Goal: Transaction & Acquisition: Purchase product/service

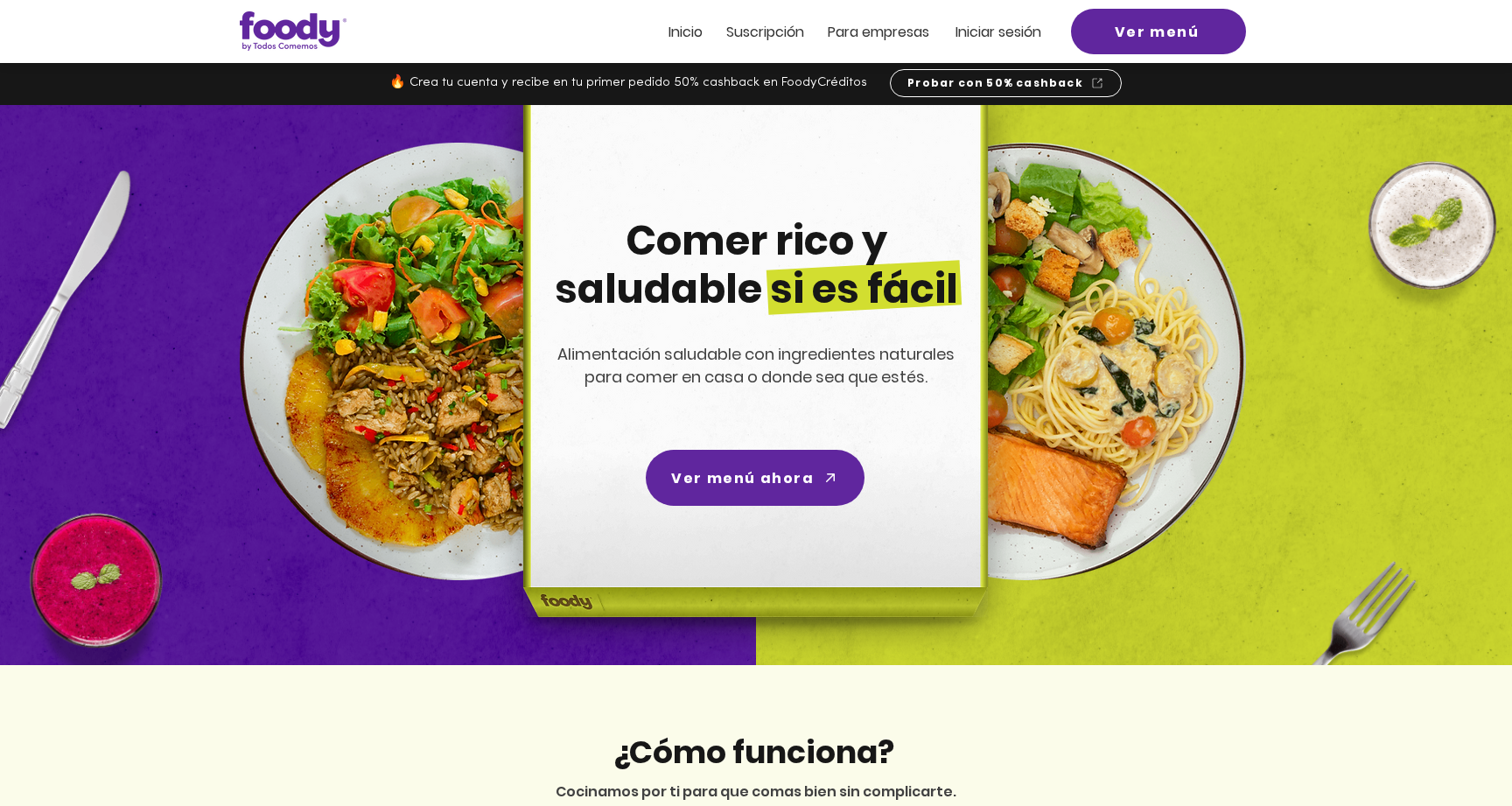
click at [691, 32] on span "Inicio" at bounding box center [685, 32] width 34 height 20
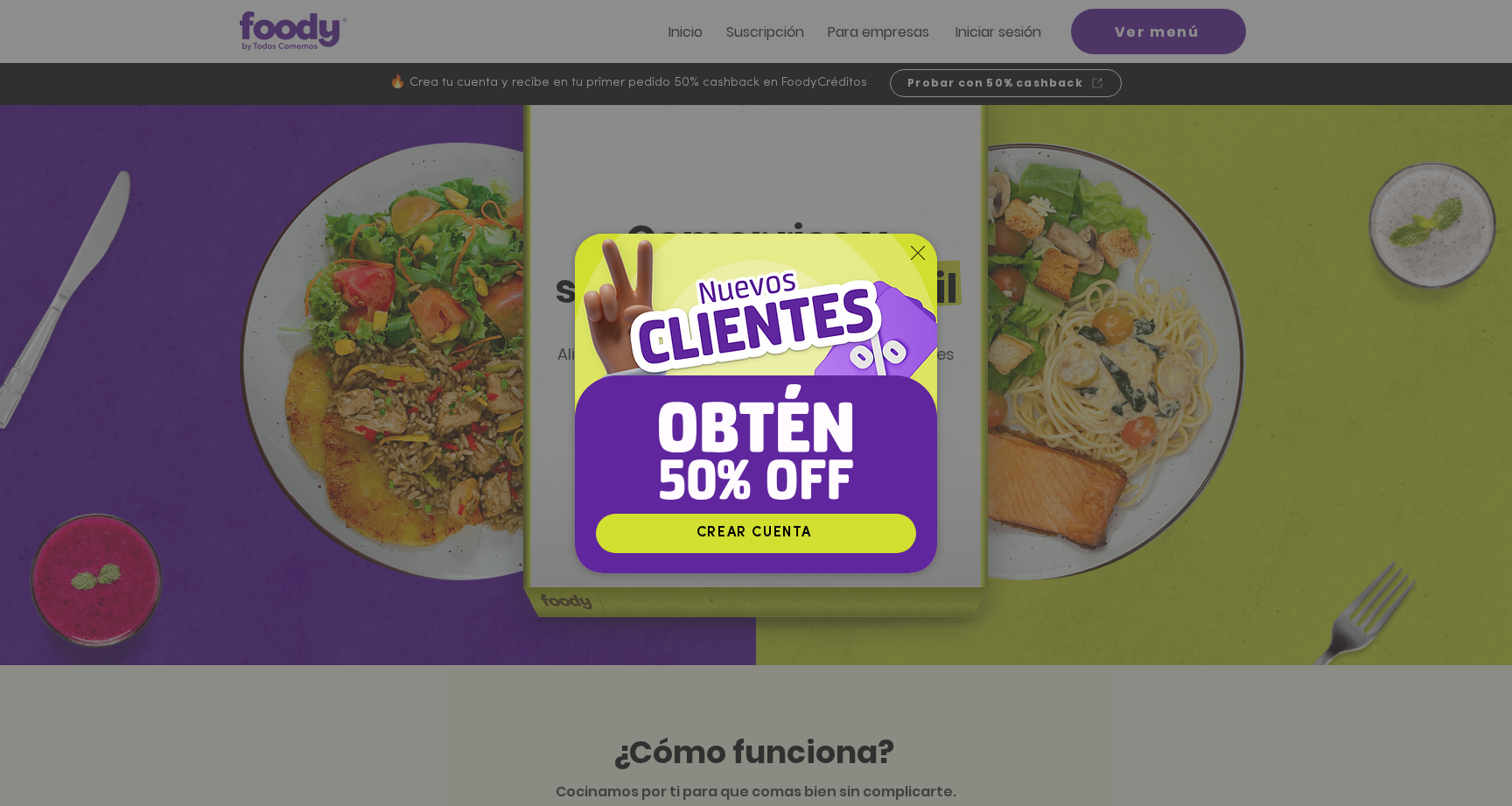
click at [920, 251] on icon "Volver al sitio" at bounding box center [918, 253] width 14 height 14
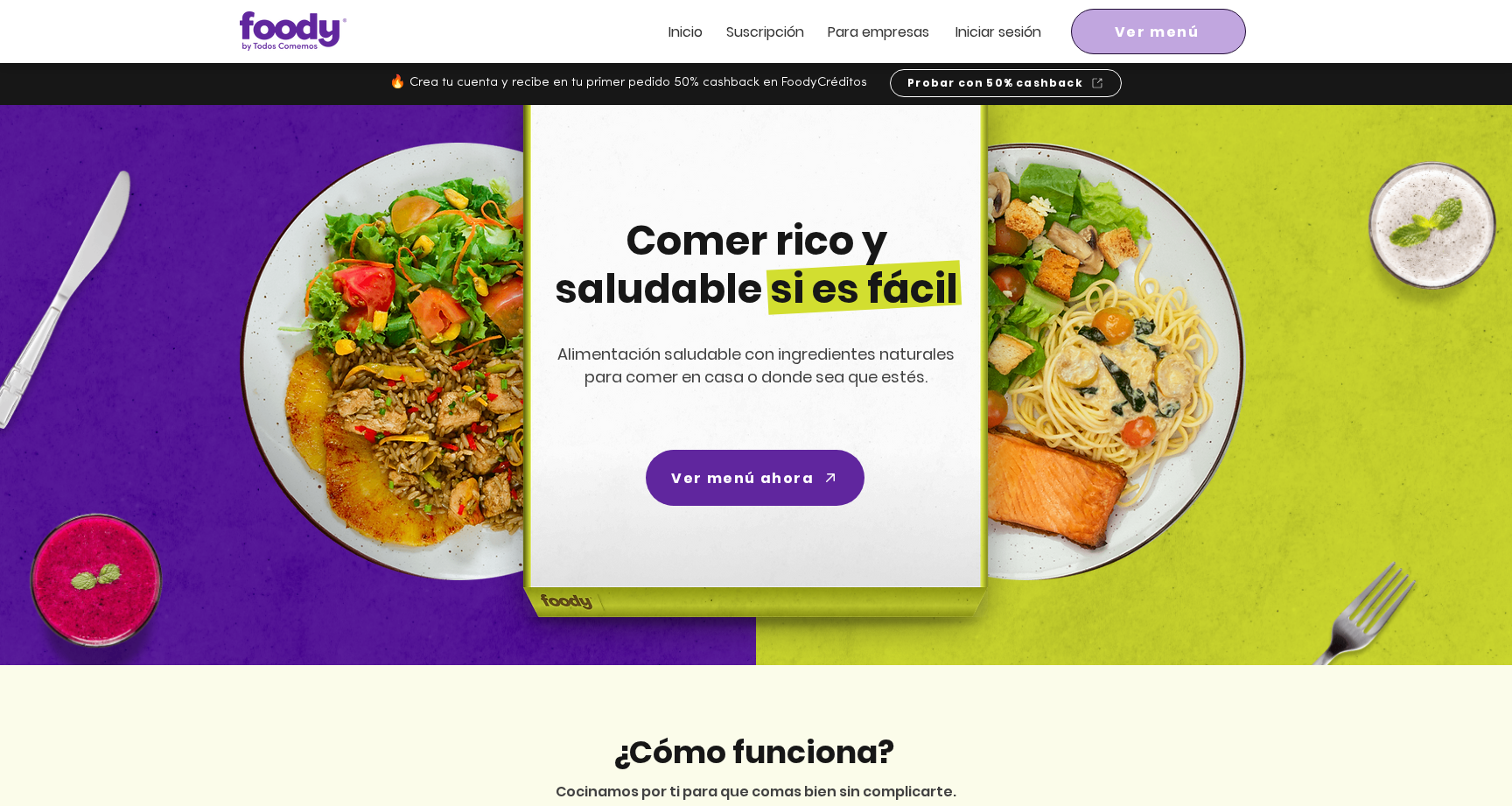
click at [1110, 33] on span "Ver menú" at bounding box center [1158, 32] width 168 height 39
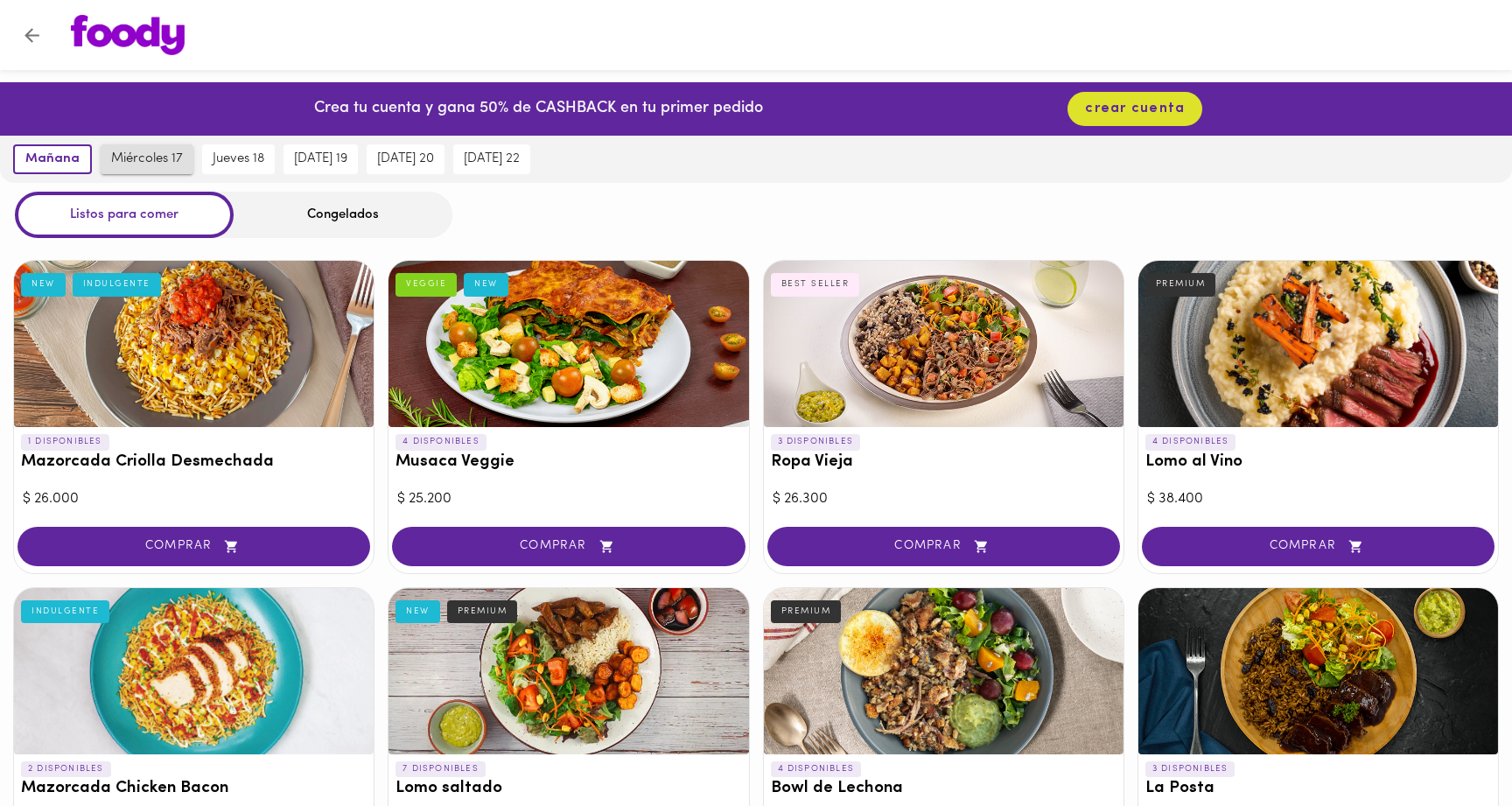
click at [169, 160] on span "miércoles 17" at bounding box center [147, 159] width 72 height 16
click at [48, 155] on span "mañana" at bounding box center [49, 159] width 50 height 16
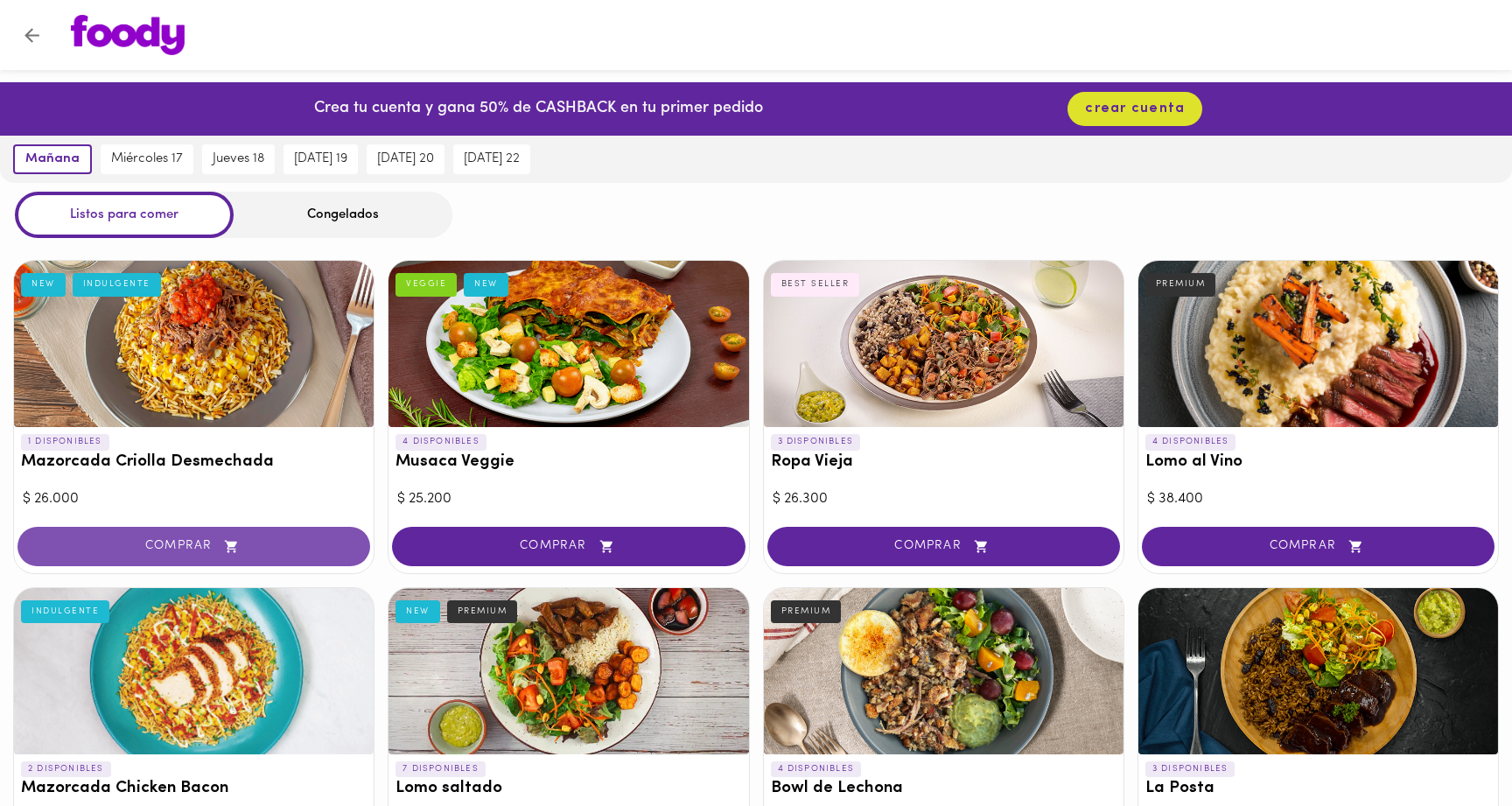
click at [240, 554] on button "COMPRAR" at bounding box center [194, 547] width 353 height 40
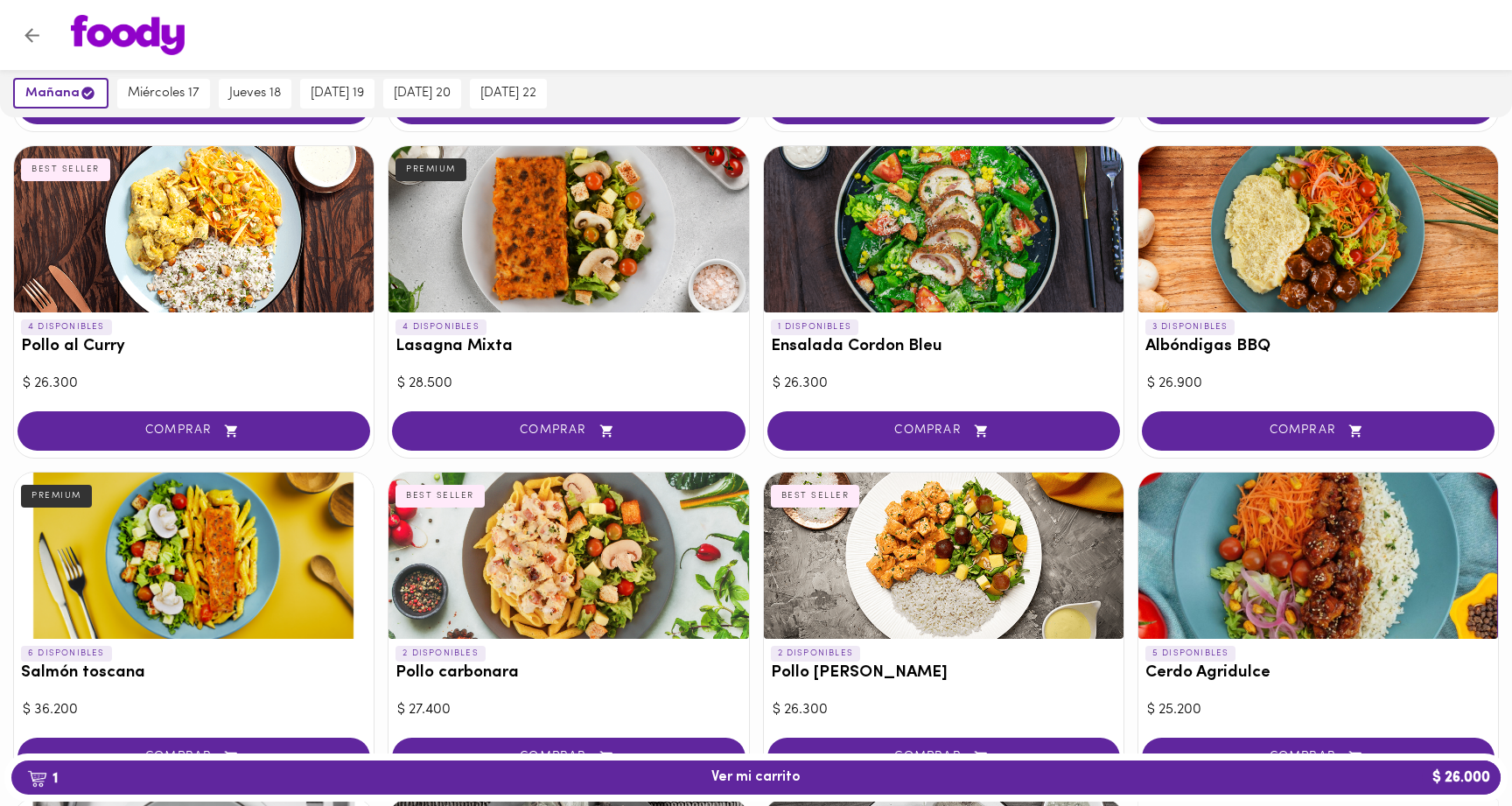
scroll to position [1133, 0]
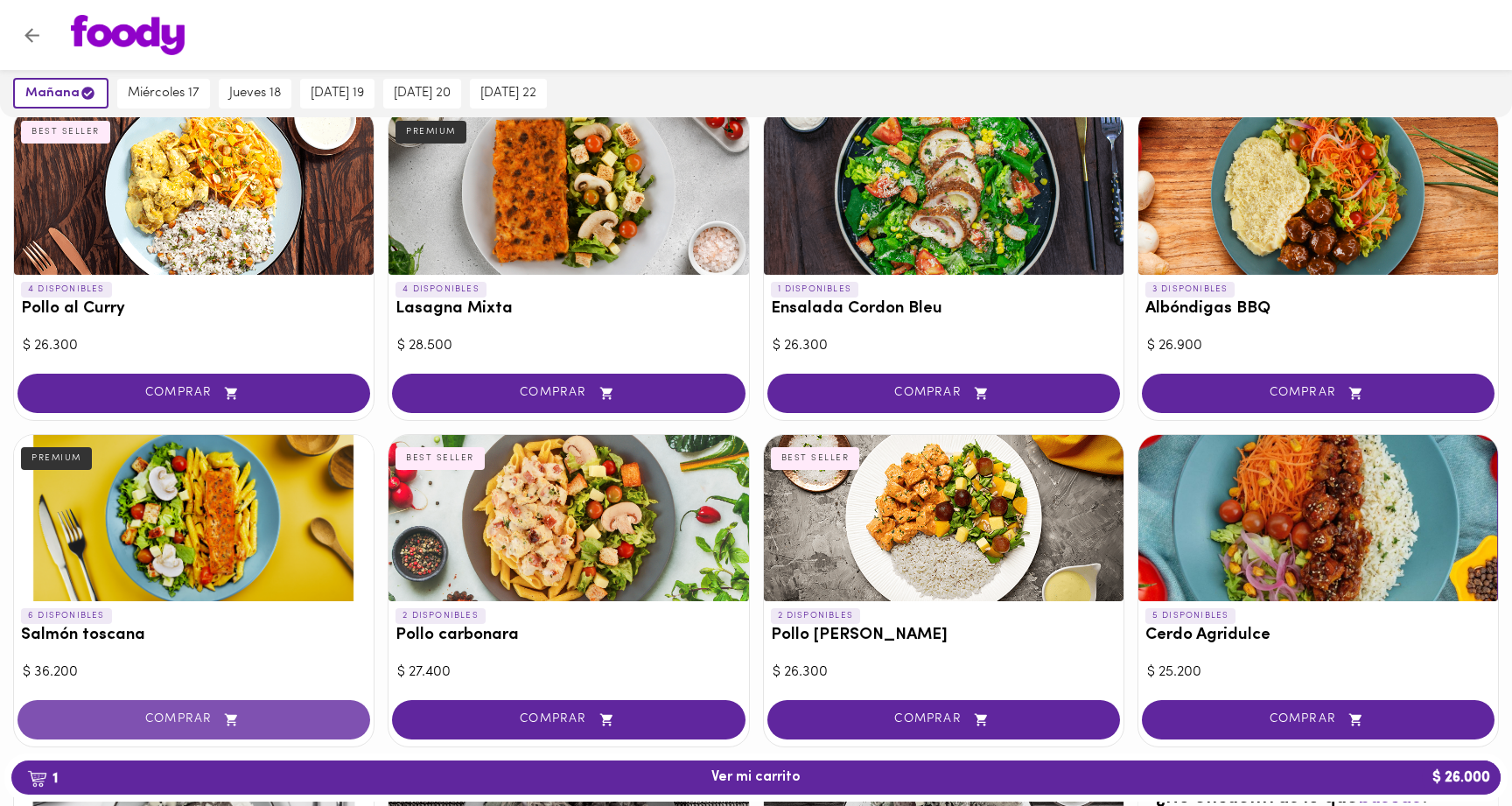
click at [231, 716] on icon "button" at bounding box center [231, 719] width 12 height 12
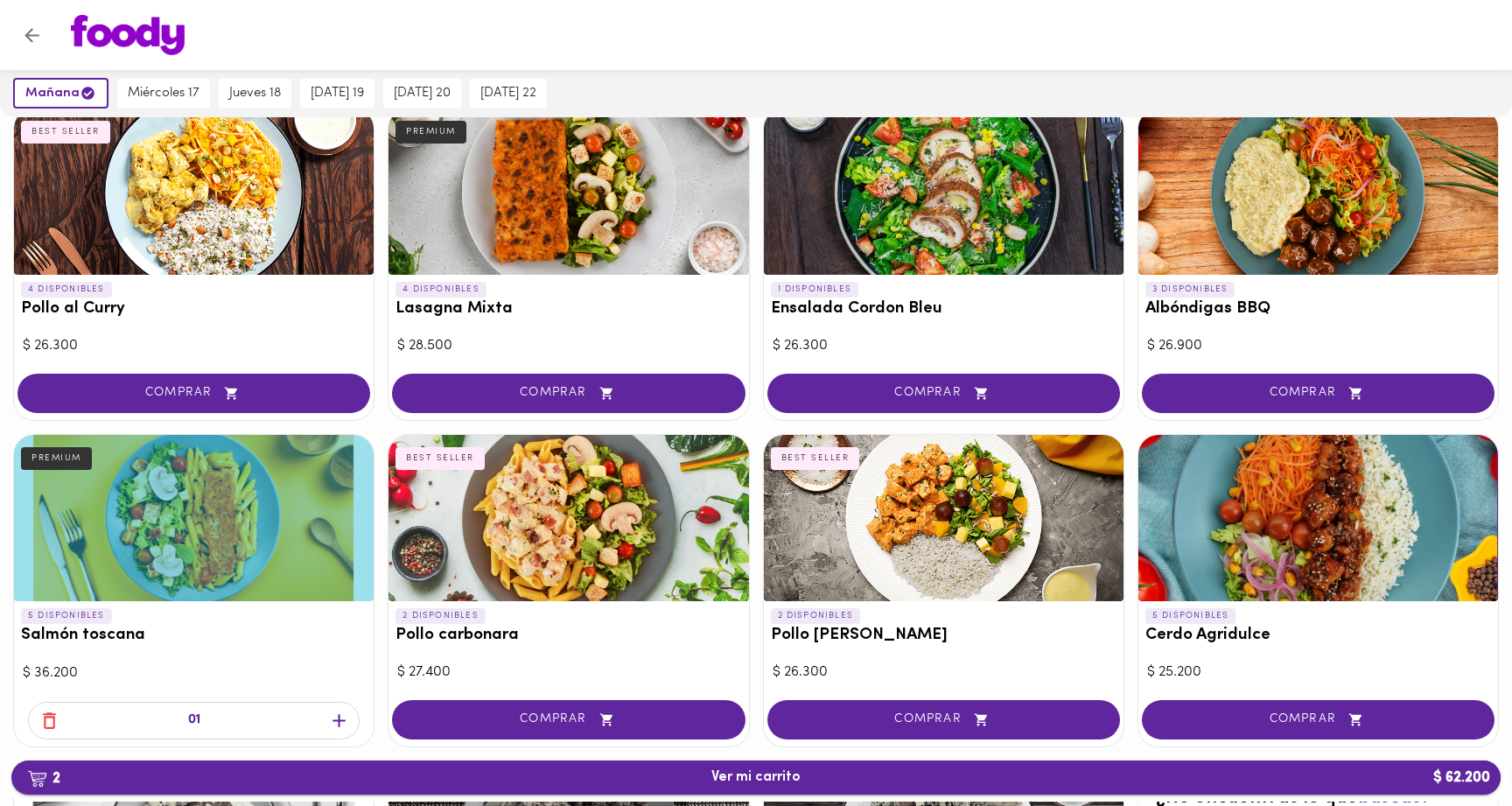
click at [817, 782] on span "2 Ver mi carrito $ 62.200" at bounding box center [756, 778] width 1461 height 17
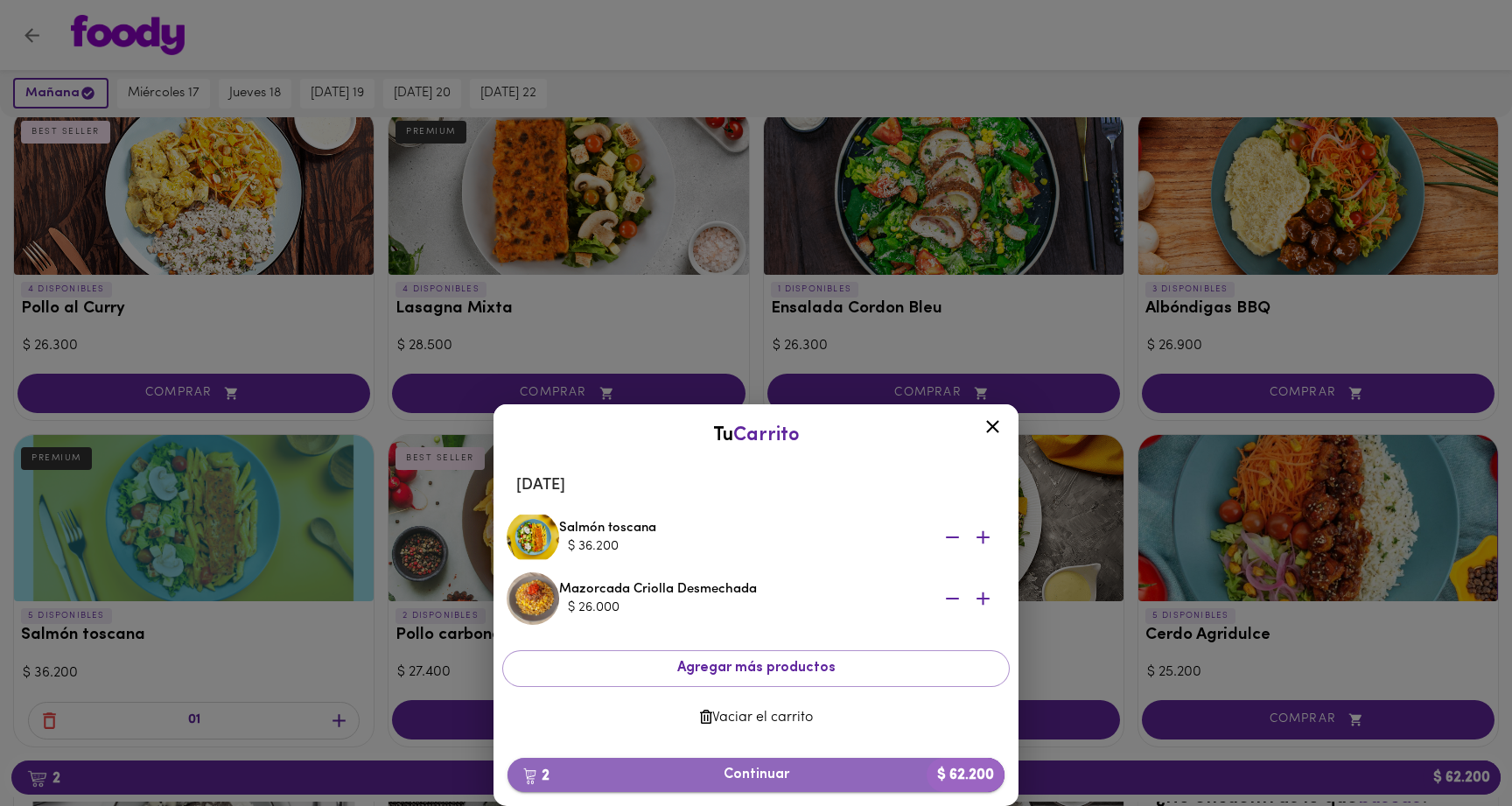
click at [809, 779] on span "2 Continuar $ 62.200" at bounding box center [756, 775] width 469 height 17
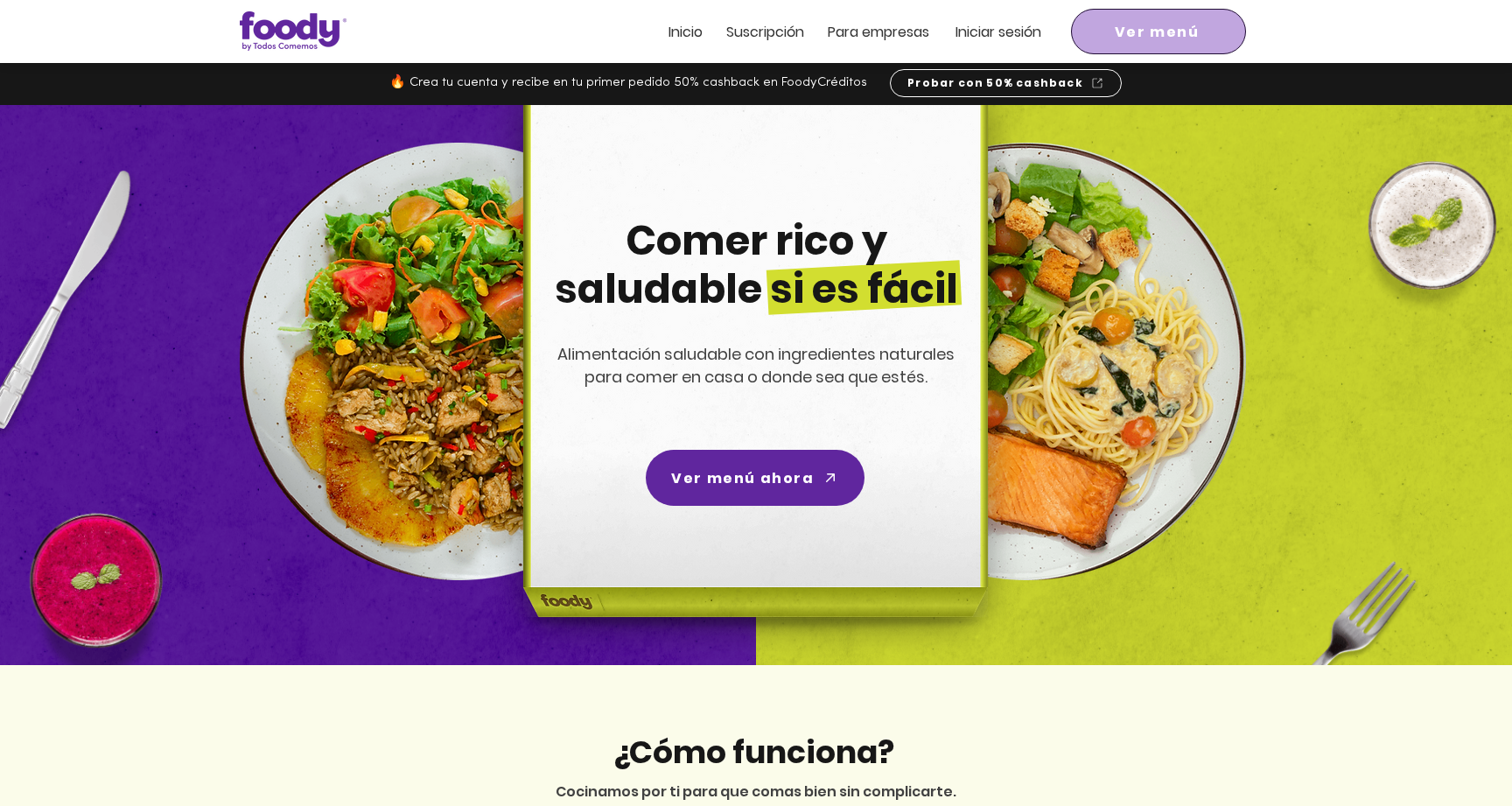
click at [1126, 27] on span "Ver menú" at bounding box center [1157, 32] width 85 height 22
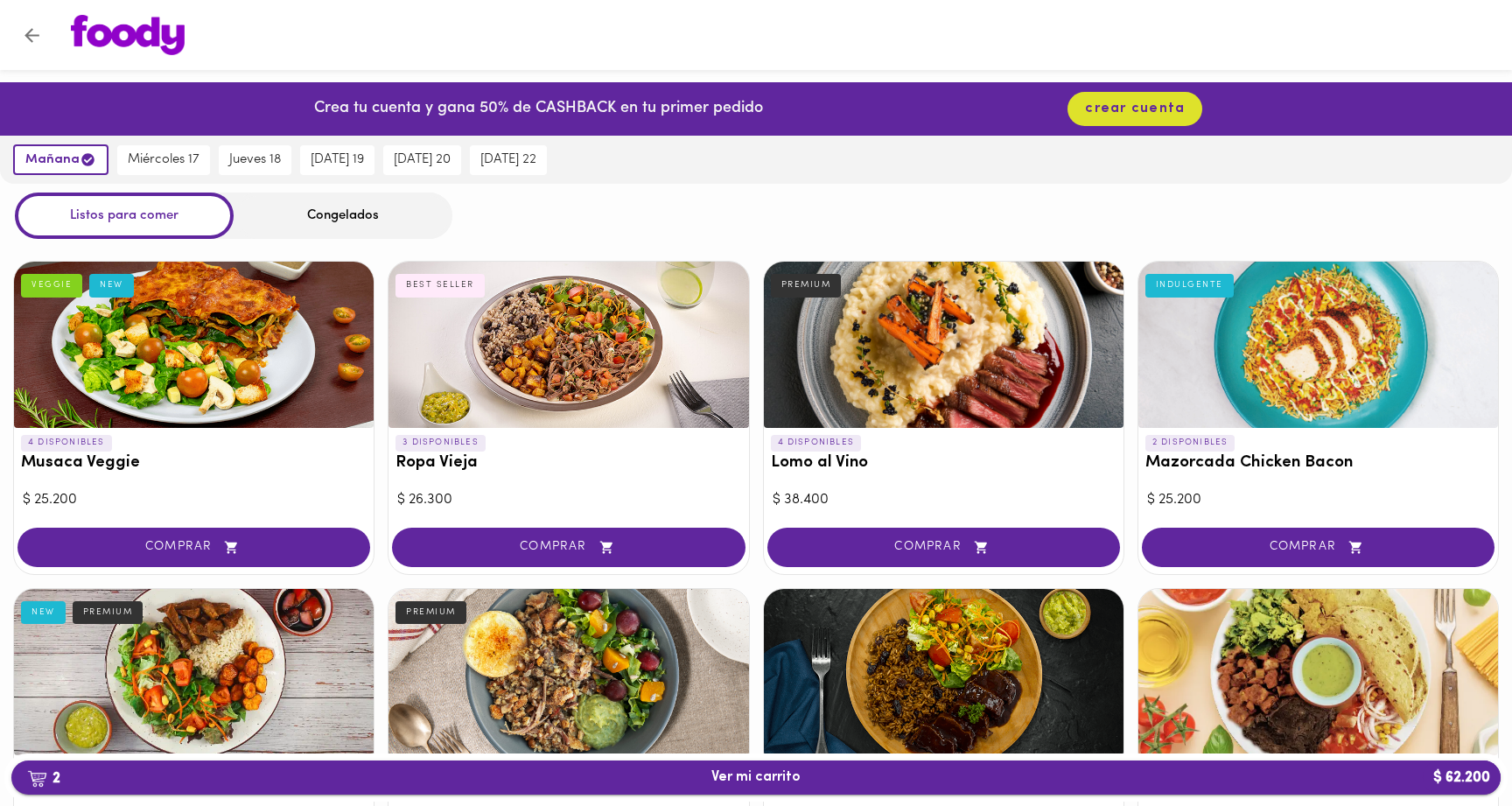
click at [763, 766] on button "2 Ver mi carrito $ 62.200" at bounding box center [756, 778] width 1489 height 35
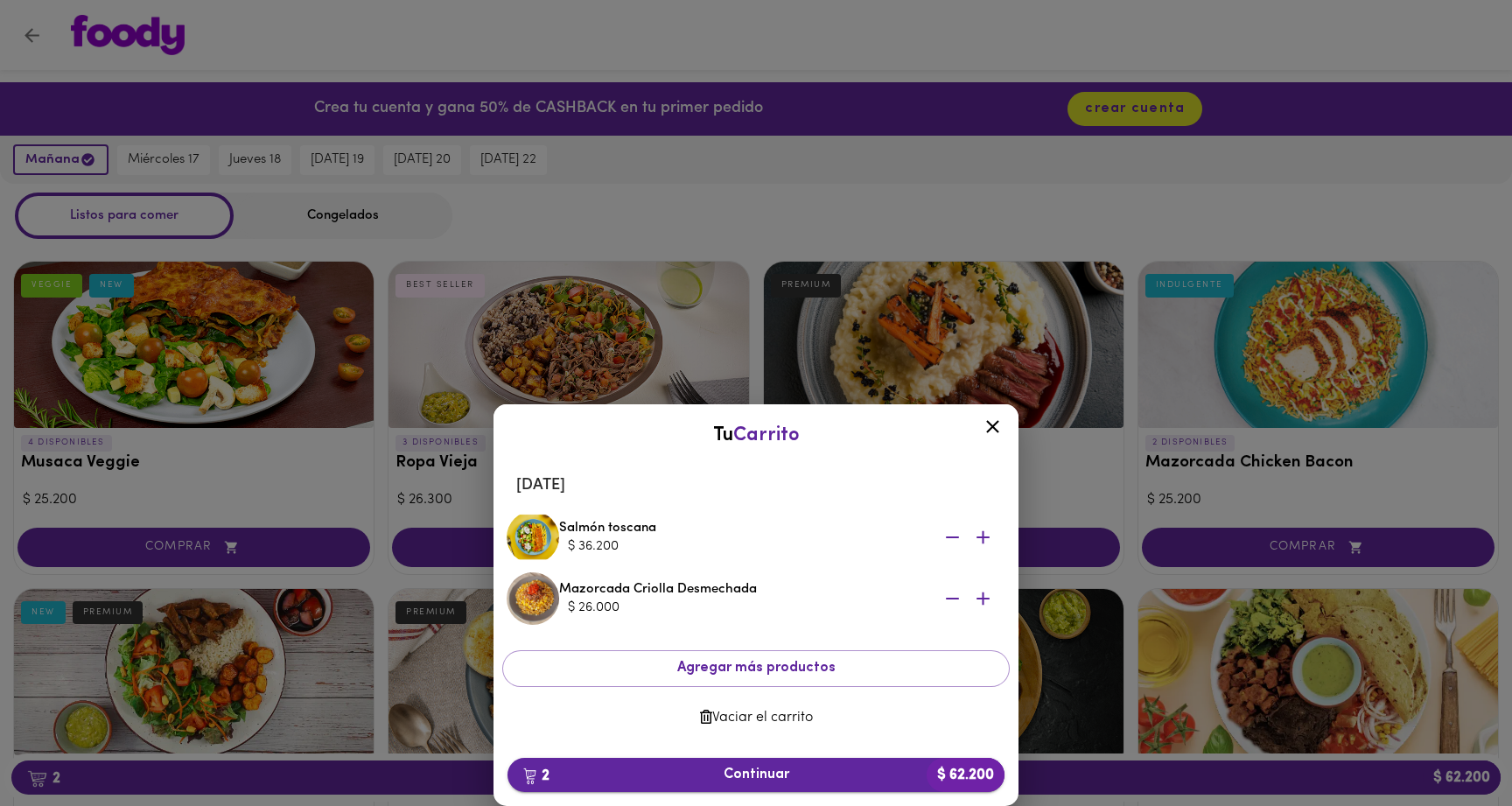
click at [787, 779] on span "2 Continuar $ 62.200" at bounding box center [756, 775] width 469 height 17
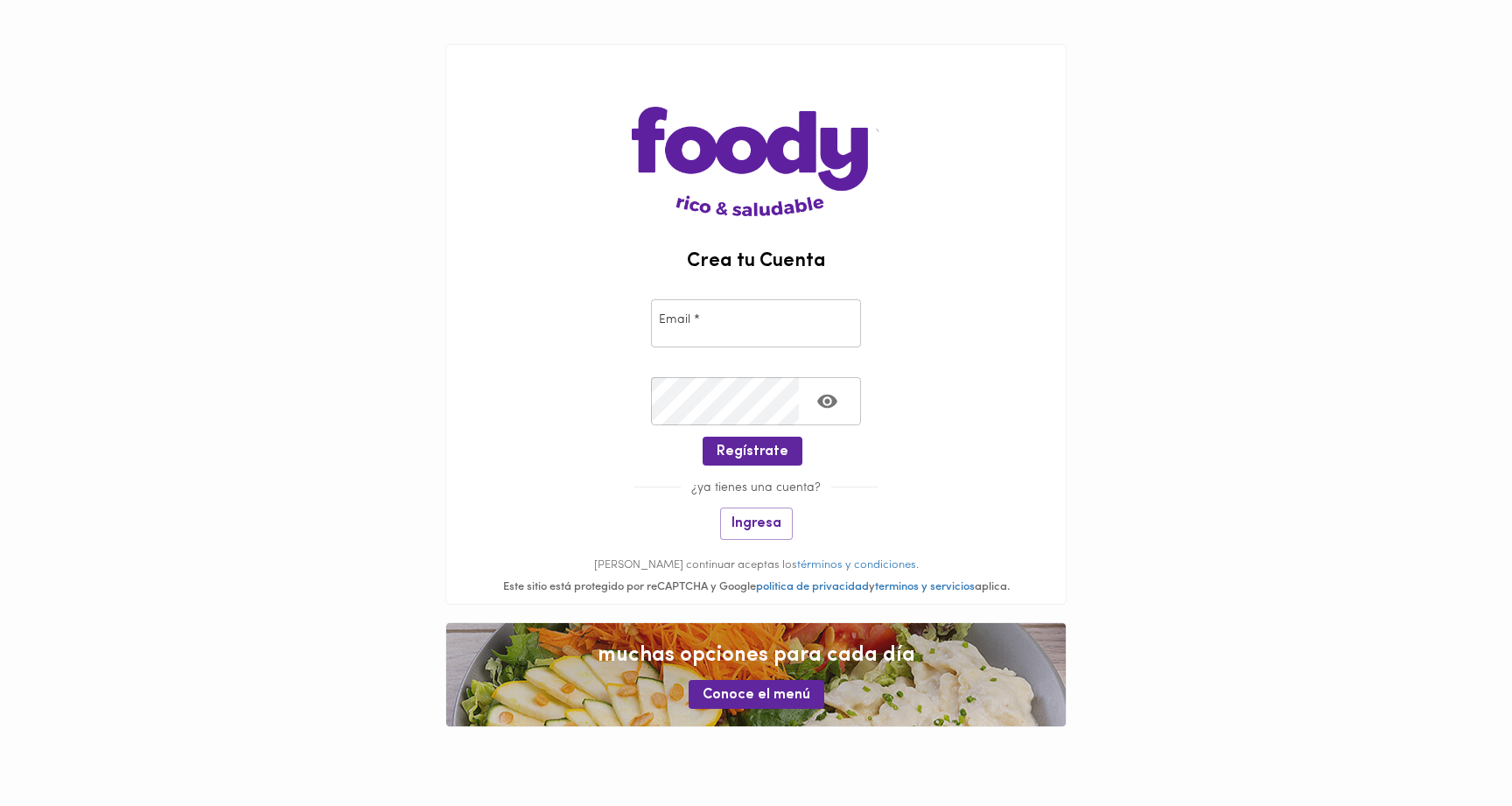
type input "vronderos@pash.com.co"
click at [769, 524] on span "Ingresa" at bounding box center [756, 524] width 50 height 17
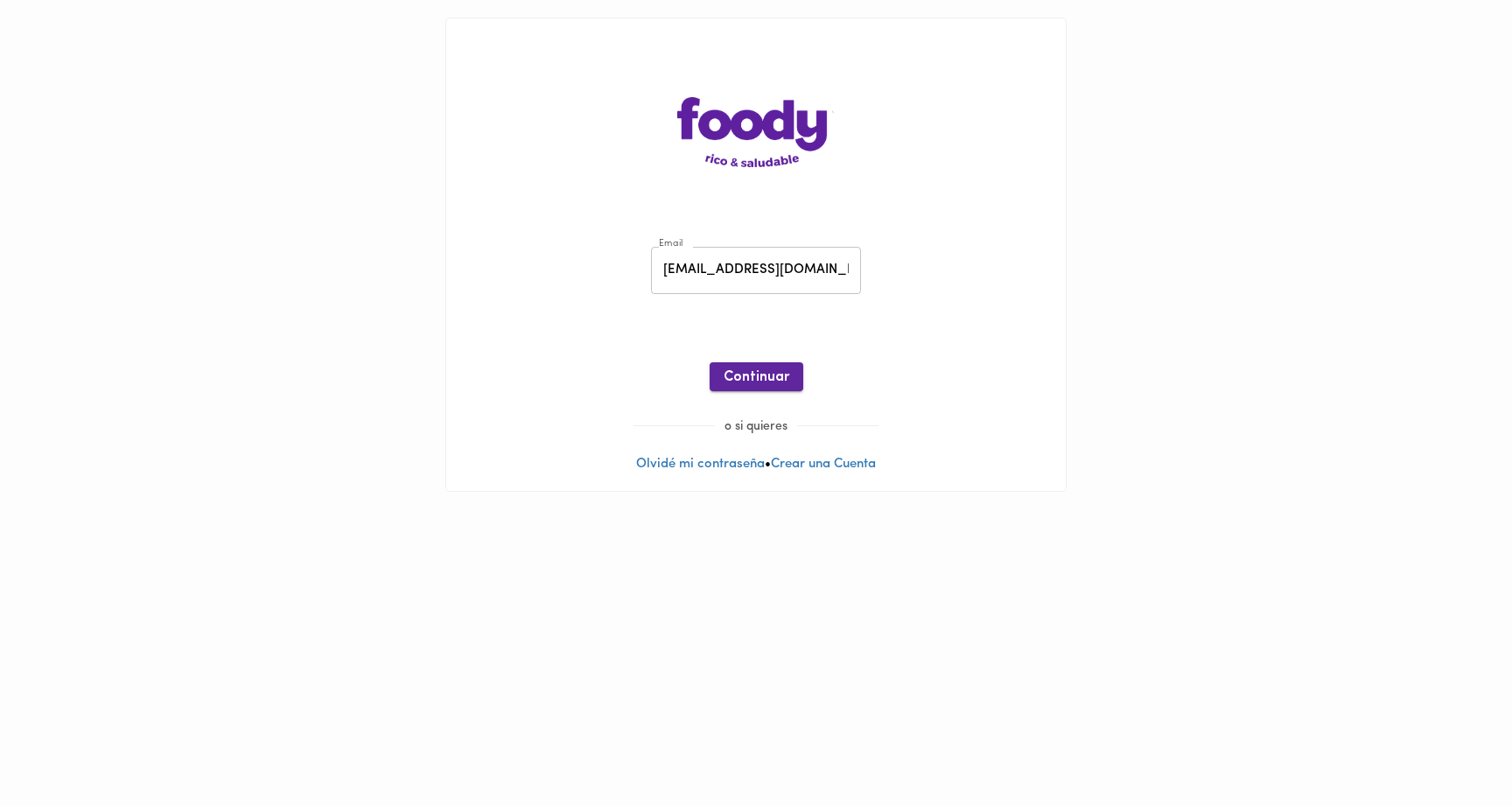
click at [742, 388] on button "Continuar" at bounding box center [756, 377] width 94 height 29
click at [753, 375] on span "Ingresar" at bounding box center [756, 378] width 55 height 17
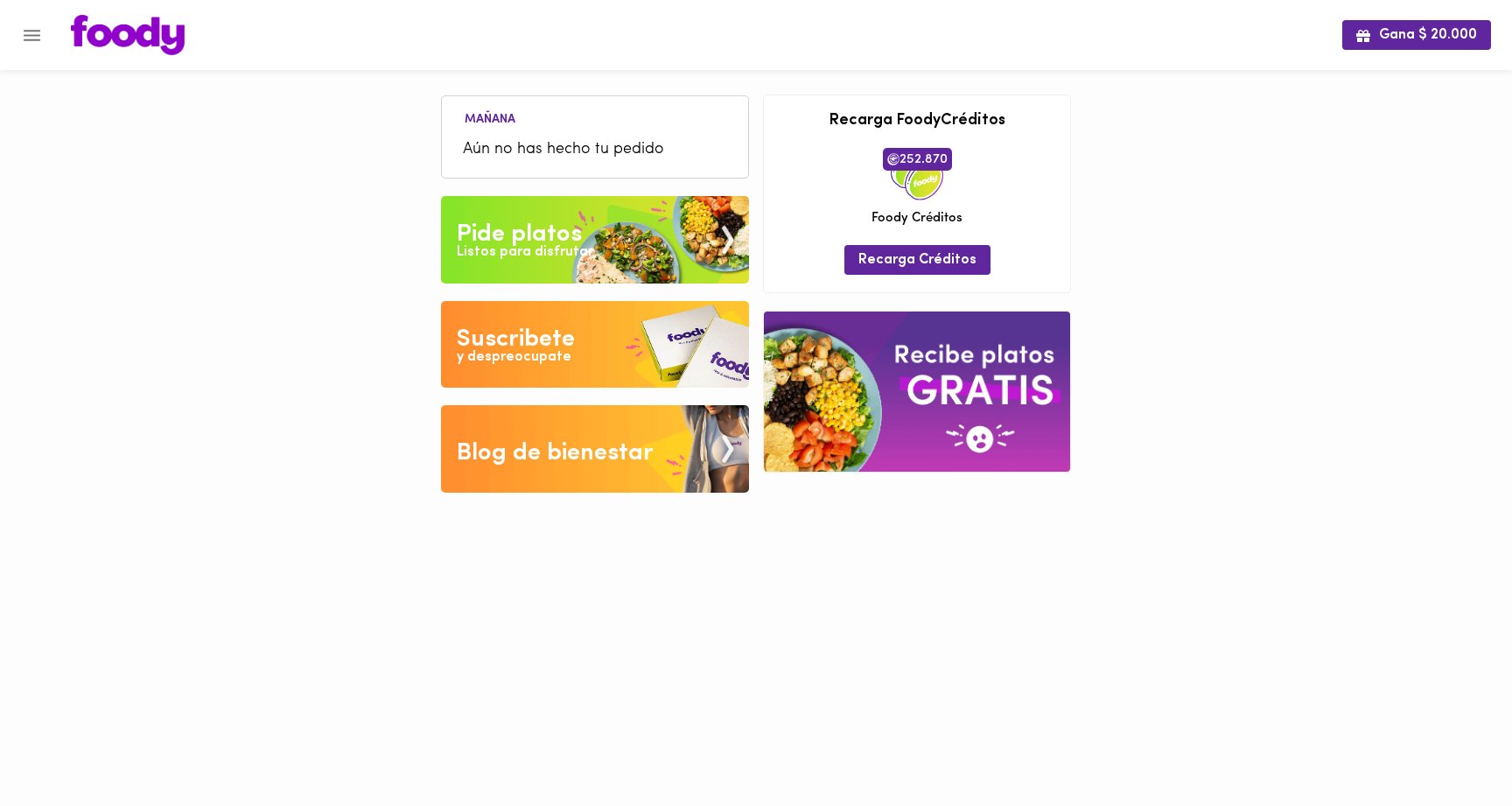
click at [662, 246] on img at bounding box center [595, 240] width 308 height 88
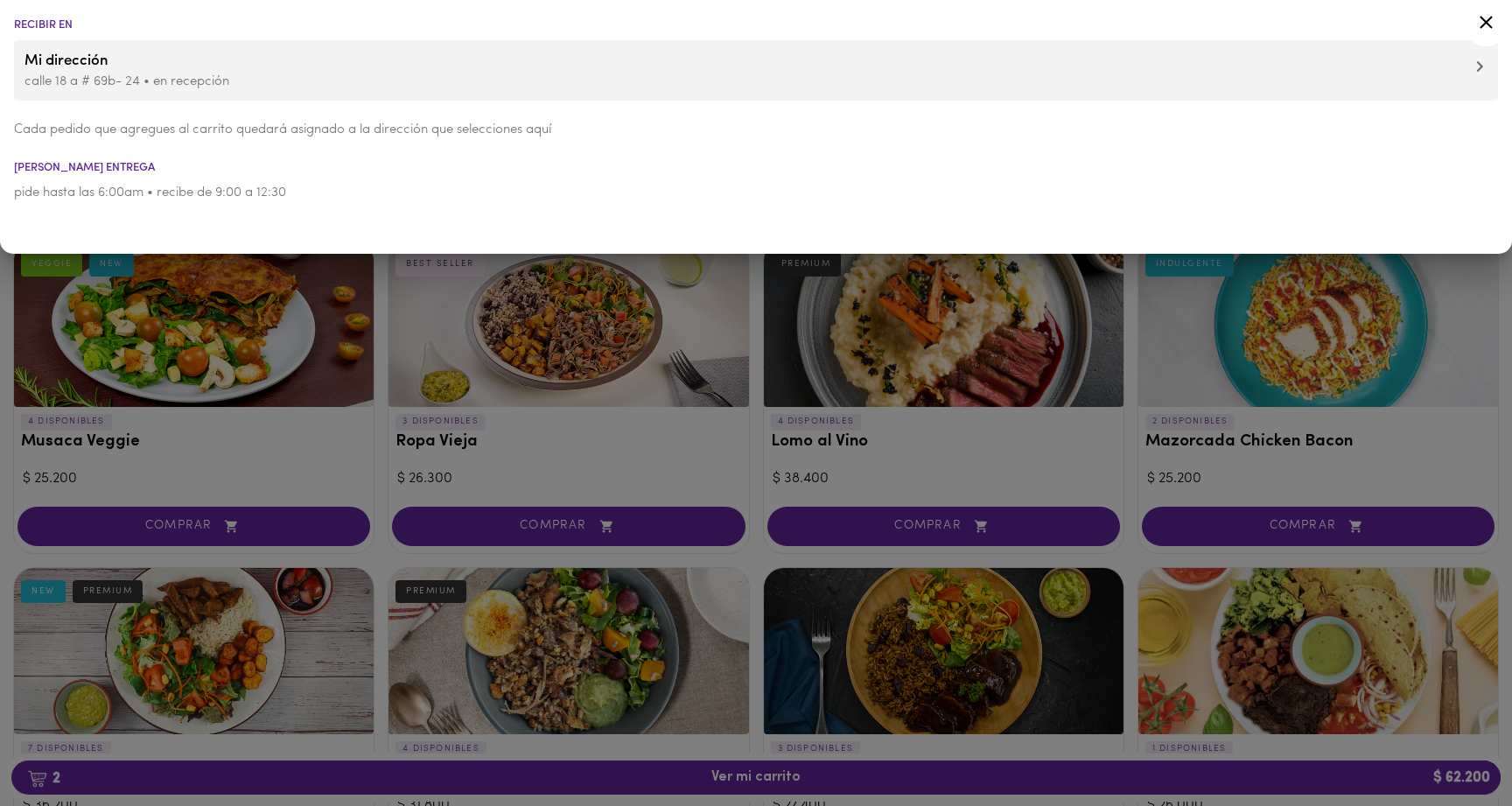
click at [515, 316] on div at bounding box center [756, 403] width 1512 height 806
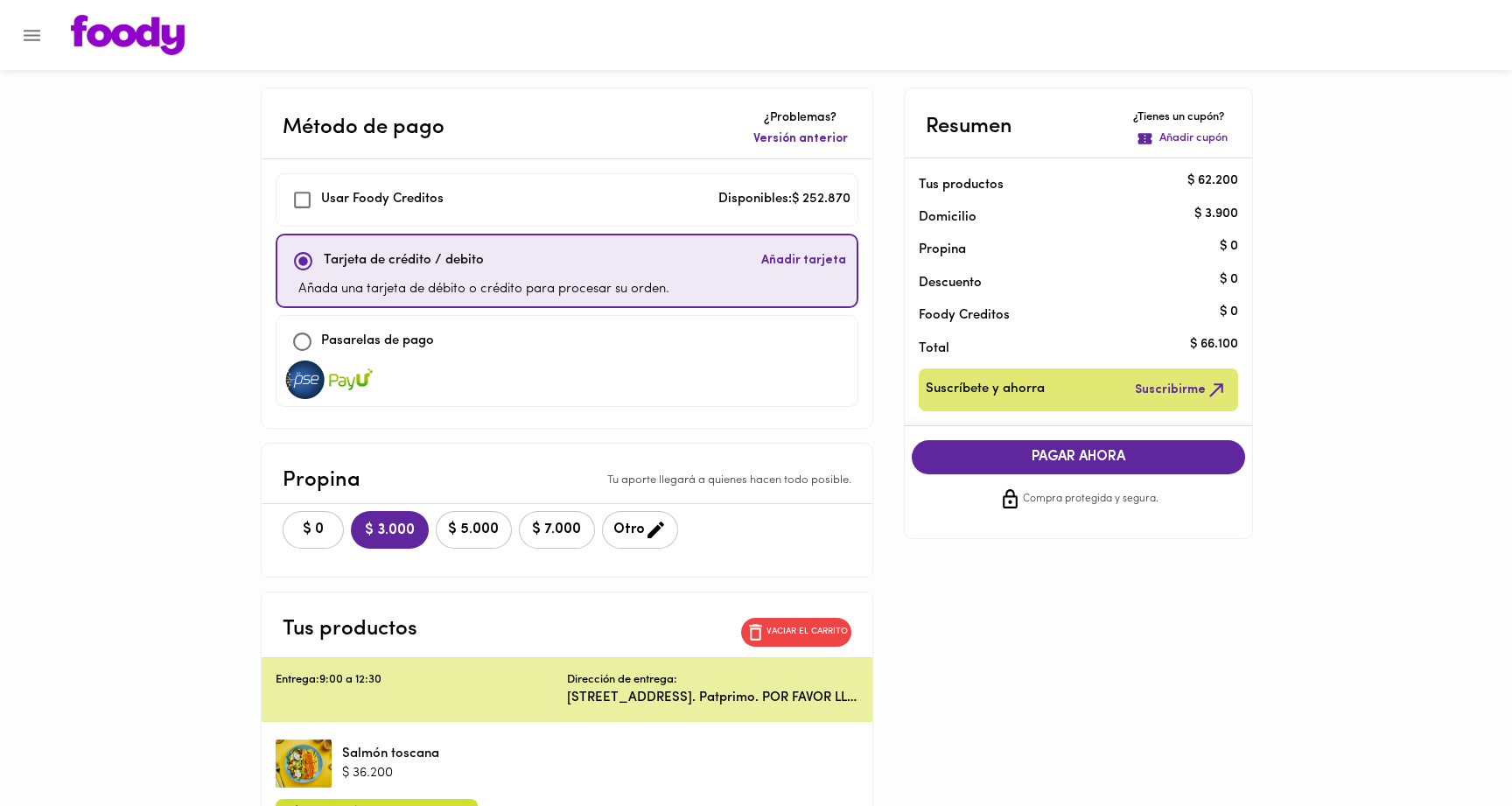
checkbox input "true"
click at [319, 526] on span "$ 0" at bounding box center [313, 530] width 39 height 17
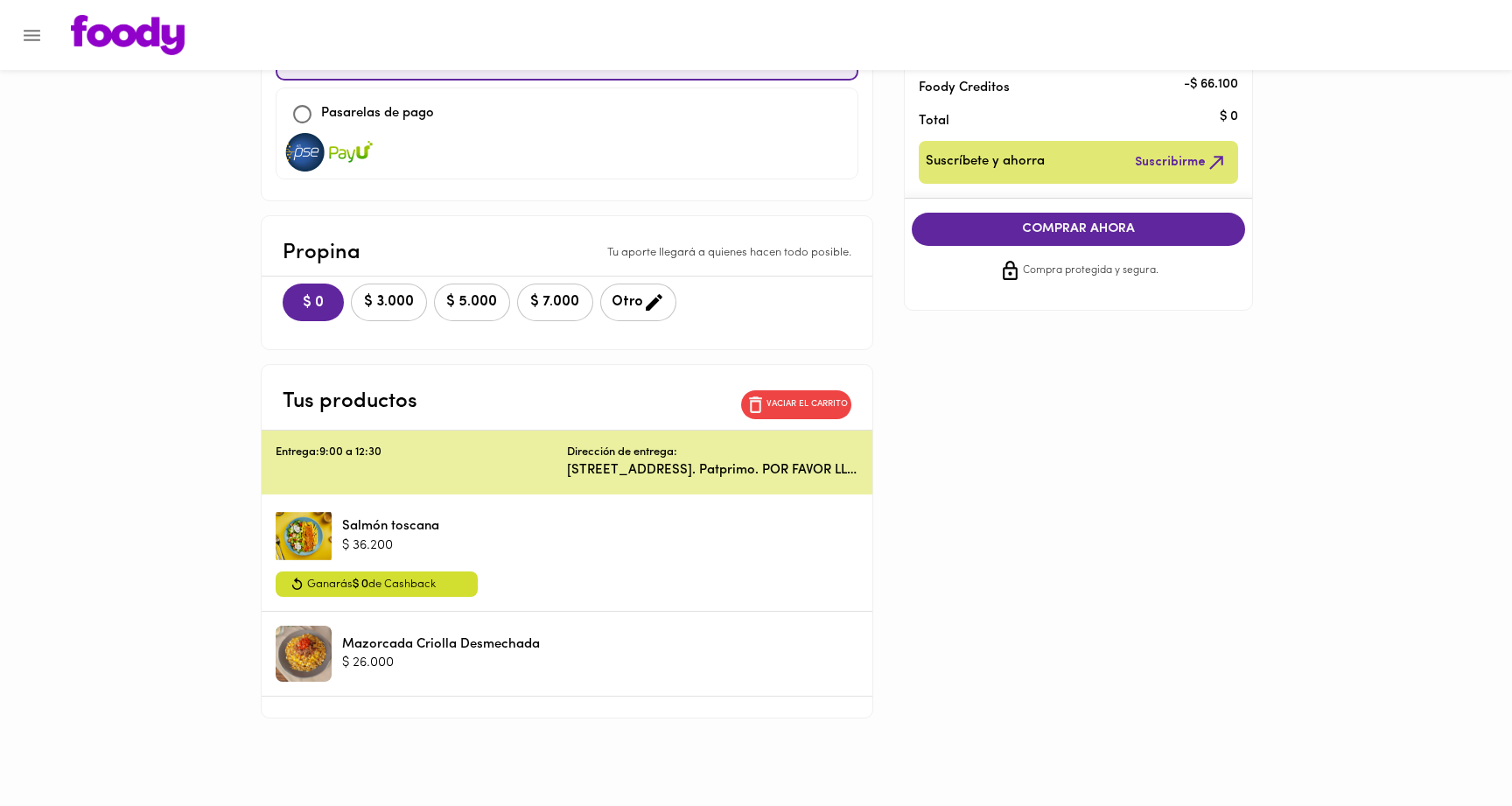
click at [1076, 228] on span "COMPRAR AHORA" at bounding box center [1079, 229] width 299 height 16
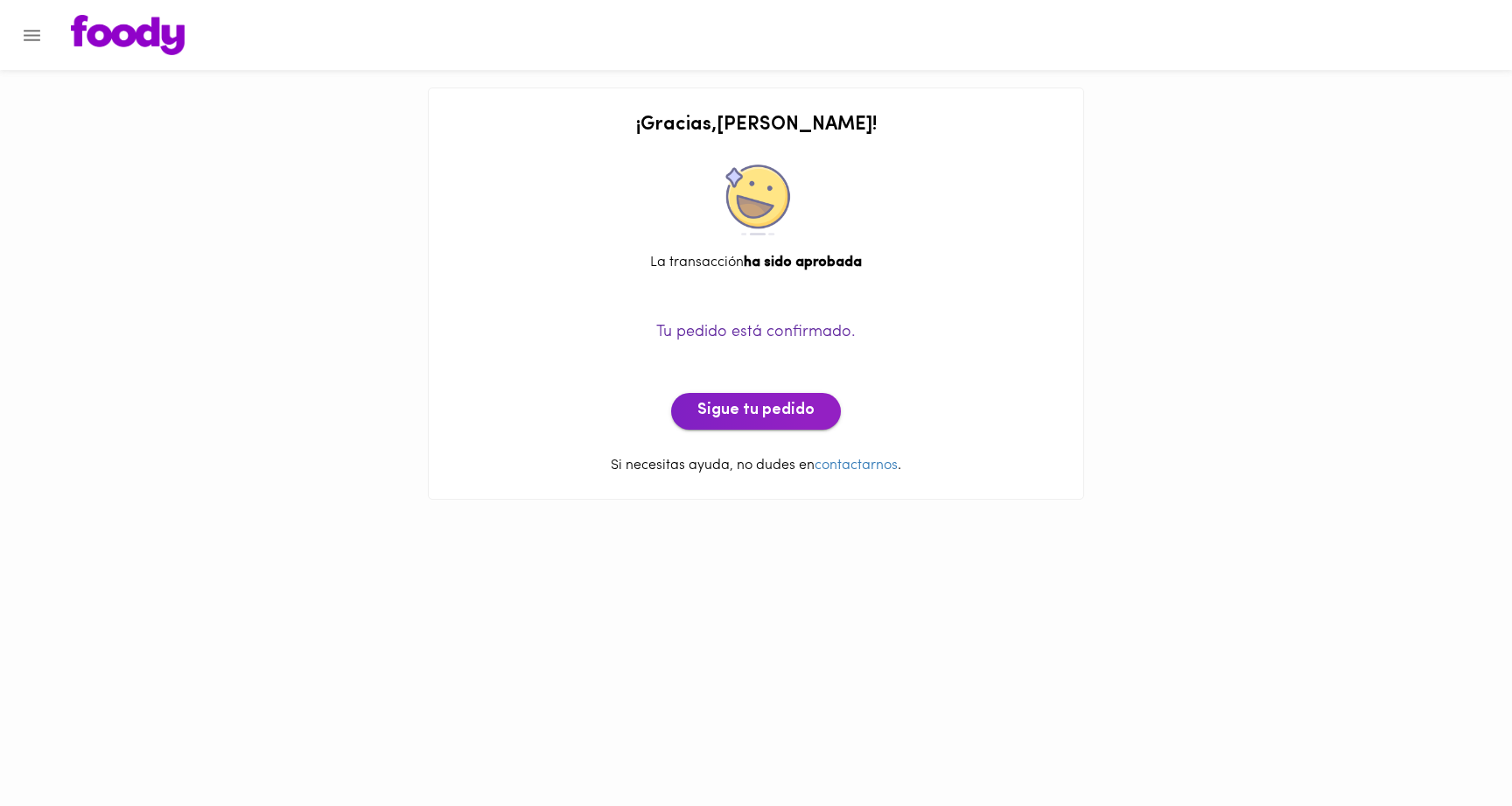
click at [739, 416] on span "Sigue tu pedido" at bounding box center [756, 411] width 118 height 19
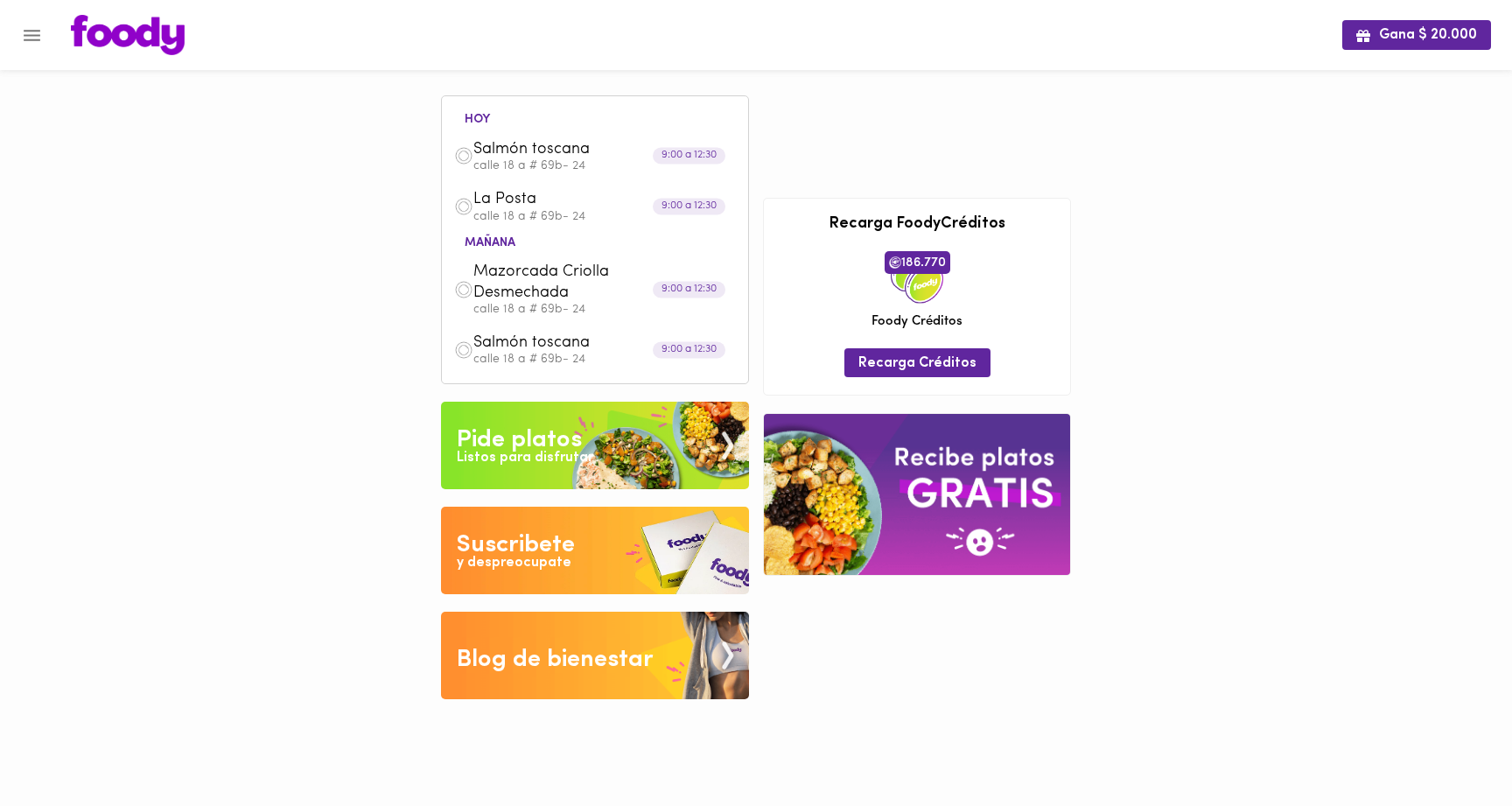
click at [631, 441] on img at bounding box center [595, 445] width 308 height 88
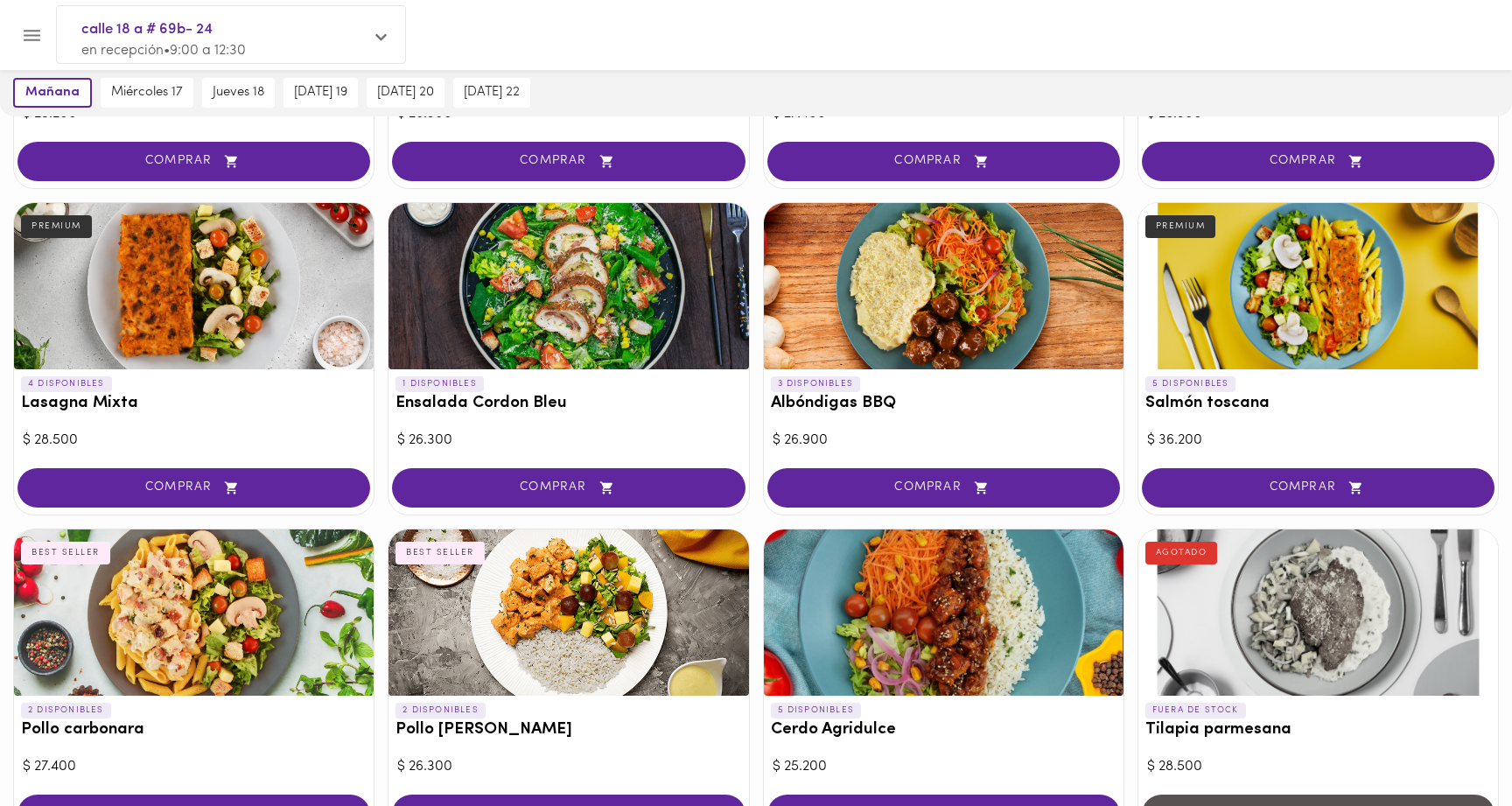
scroll to position [409, 0]
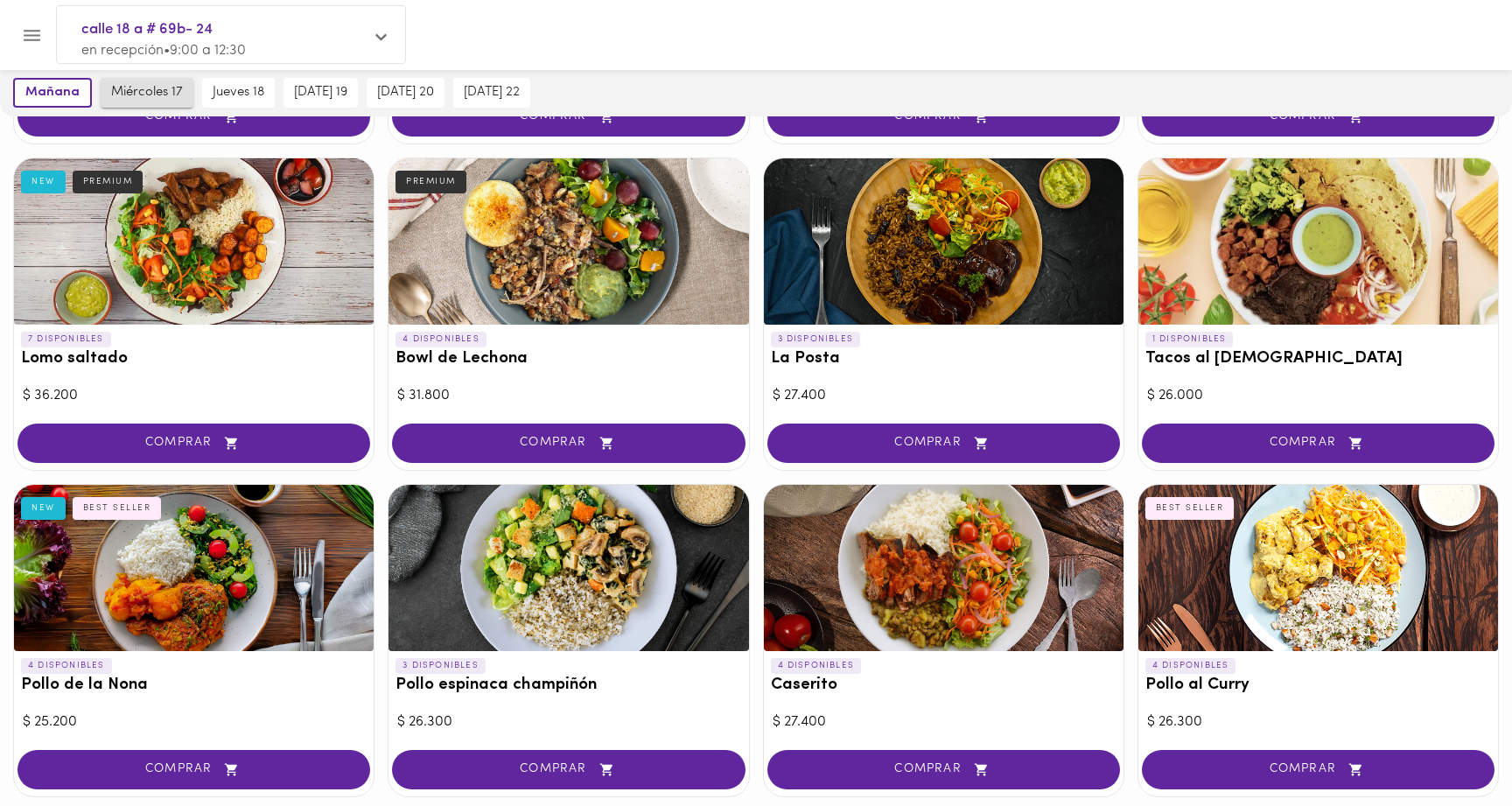
click at [149, 89] on span "miércoles 17" at bounding box center [147, 93] width 72 height 16
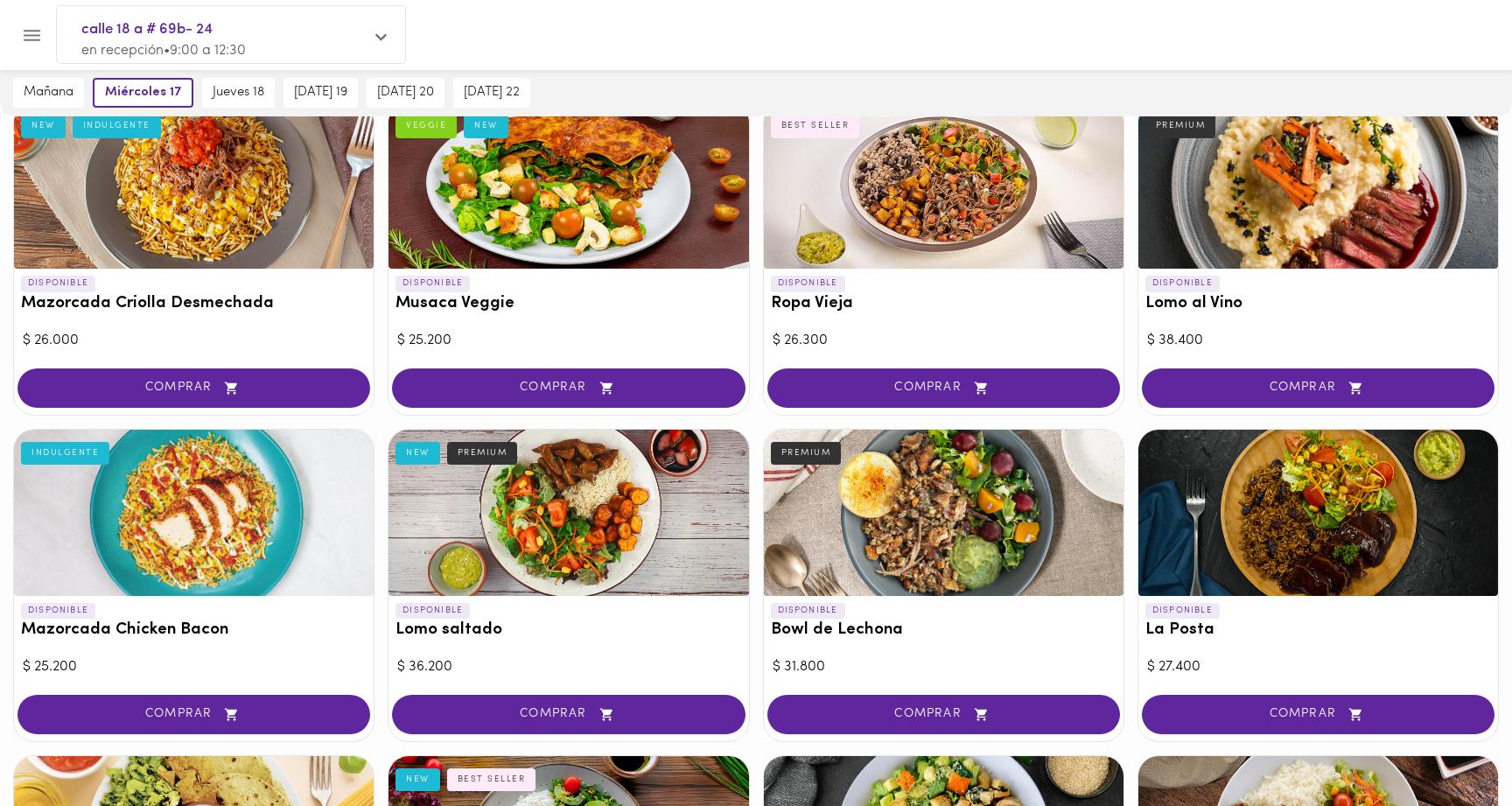
scroll to position [150, 0]
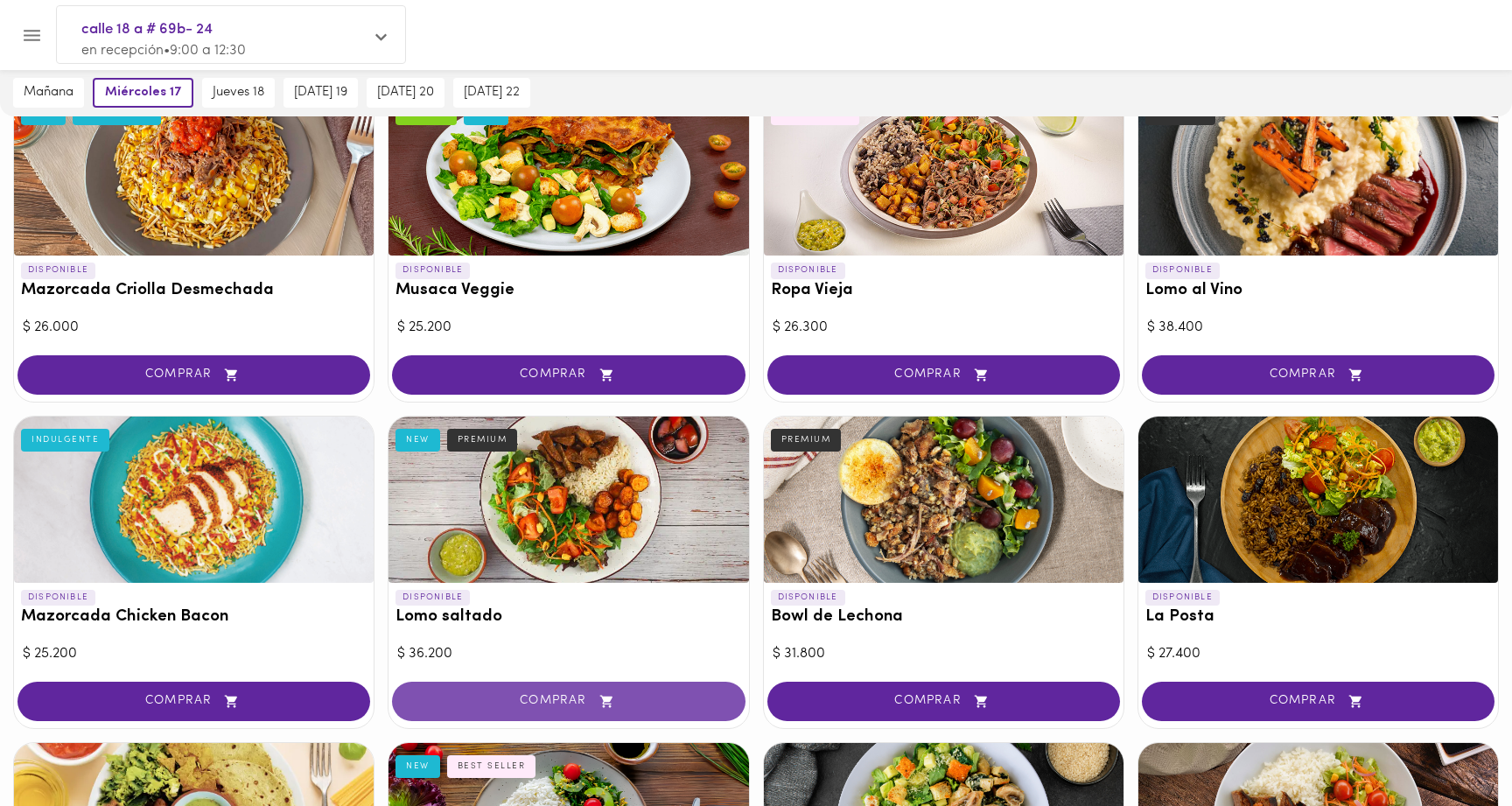
click at [576, 695] on span "COMPRAR" at bounding box center [568, 702] width 309 height 15
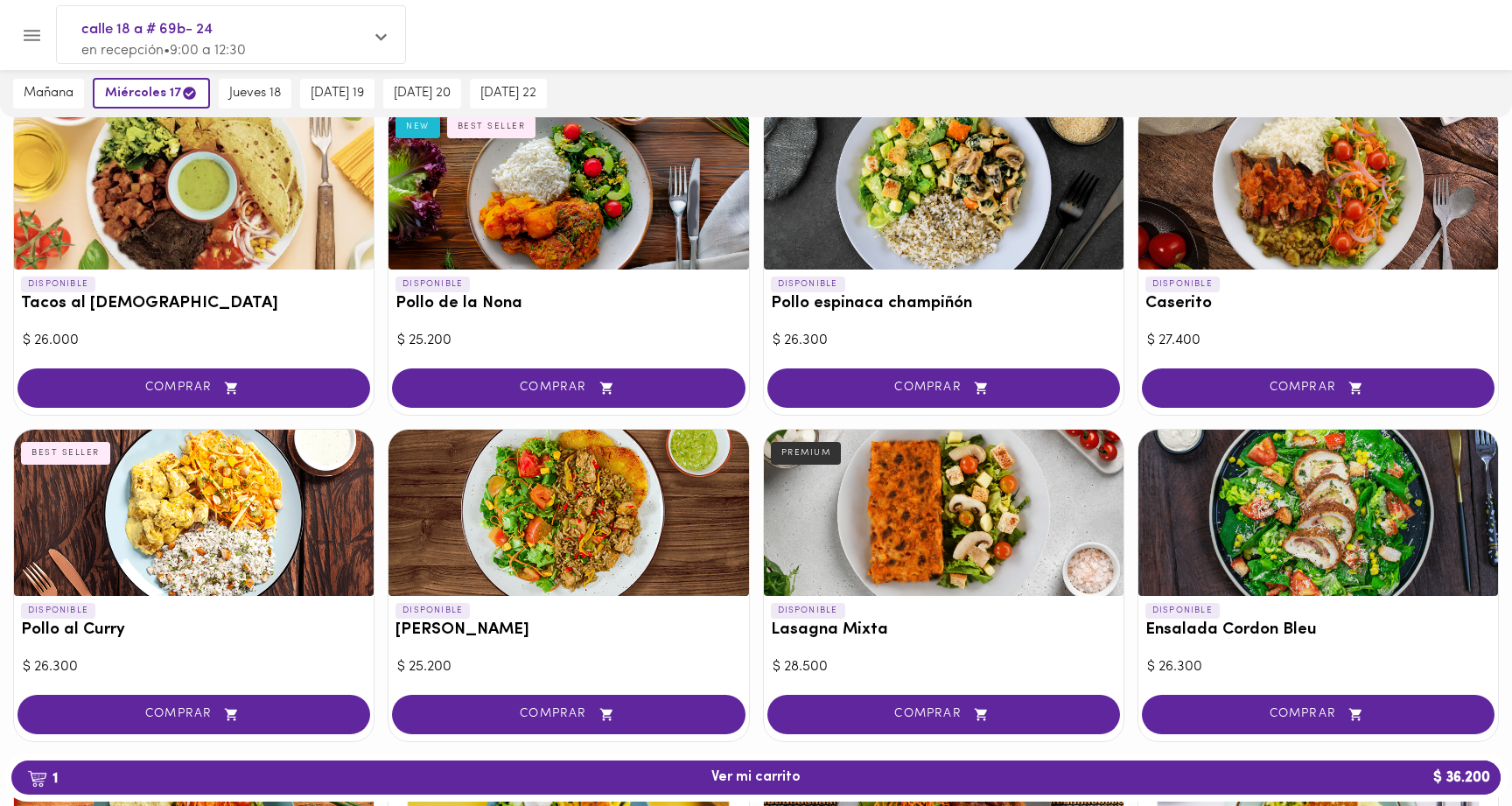
scroll to position [794, 0]
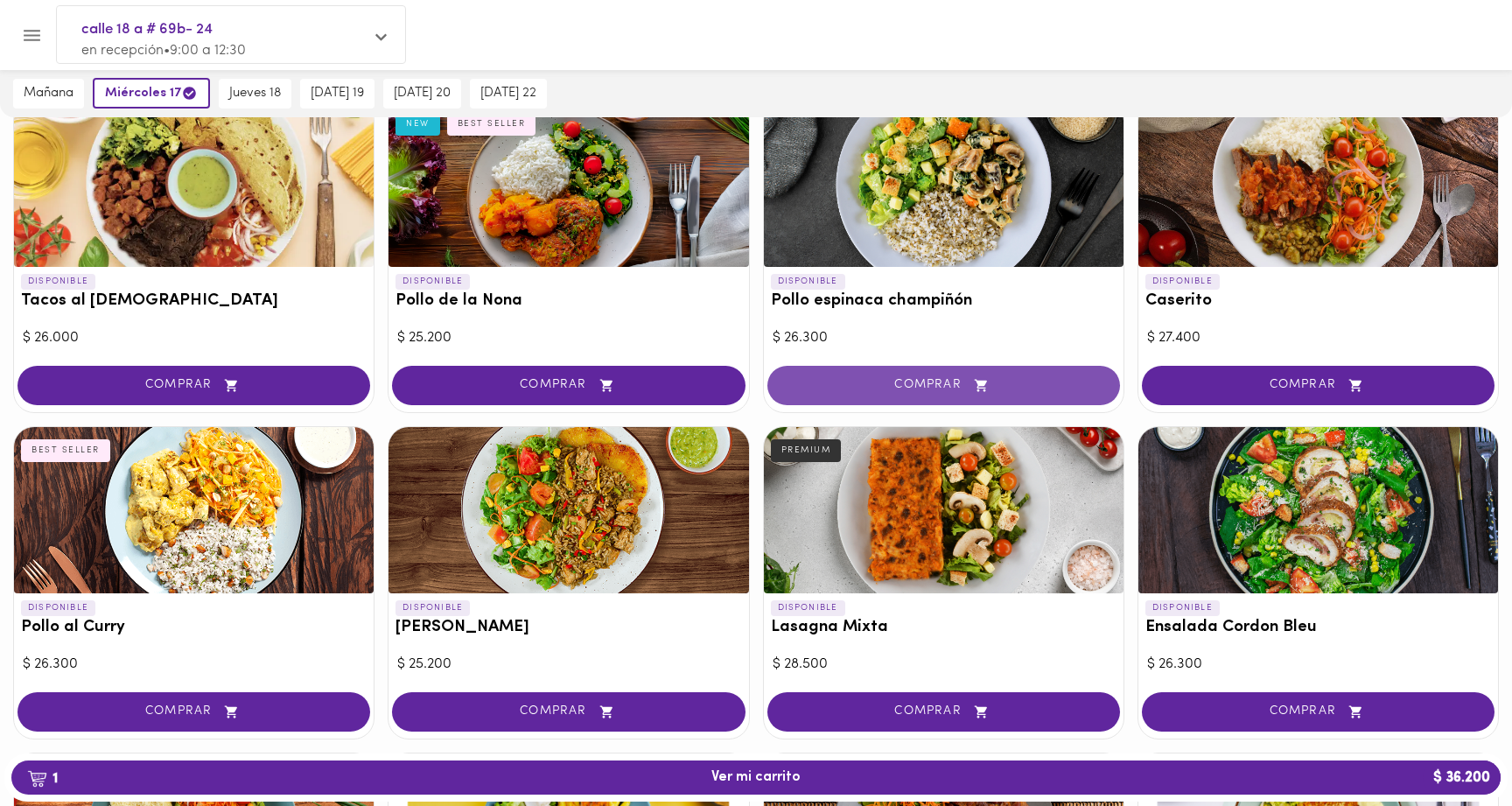
click at [869, 379] on span "COMPRAR" at bounding box center [943, 385] width 309 height 15
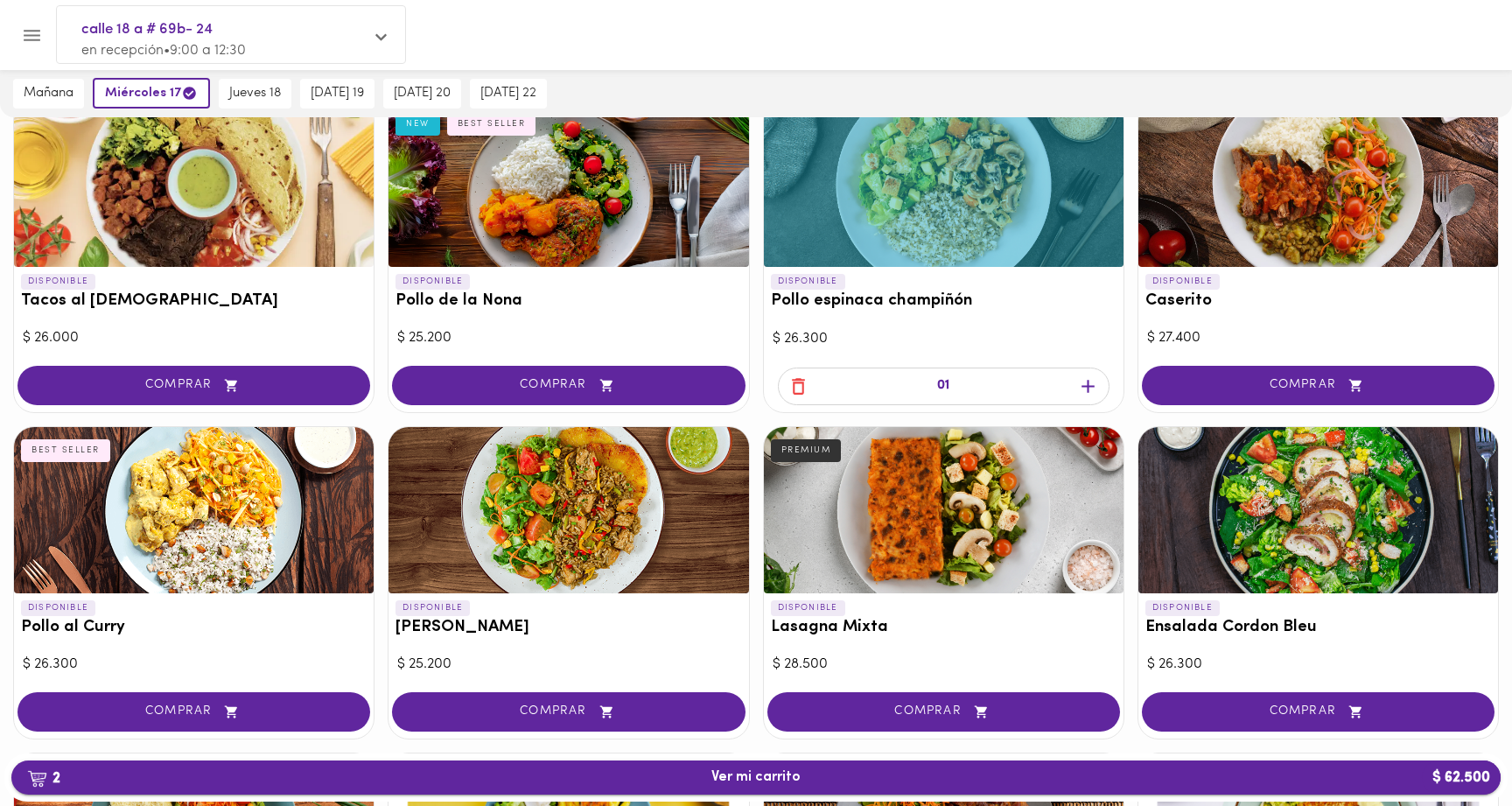
click at [789, 769] on button "2 Ver mi carrito $ 62.500" at bounding box center [756, 778] width 1489 height 35
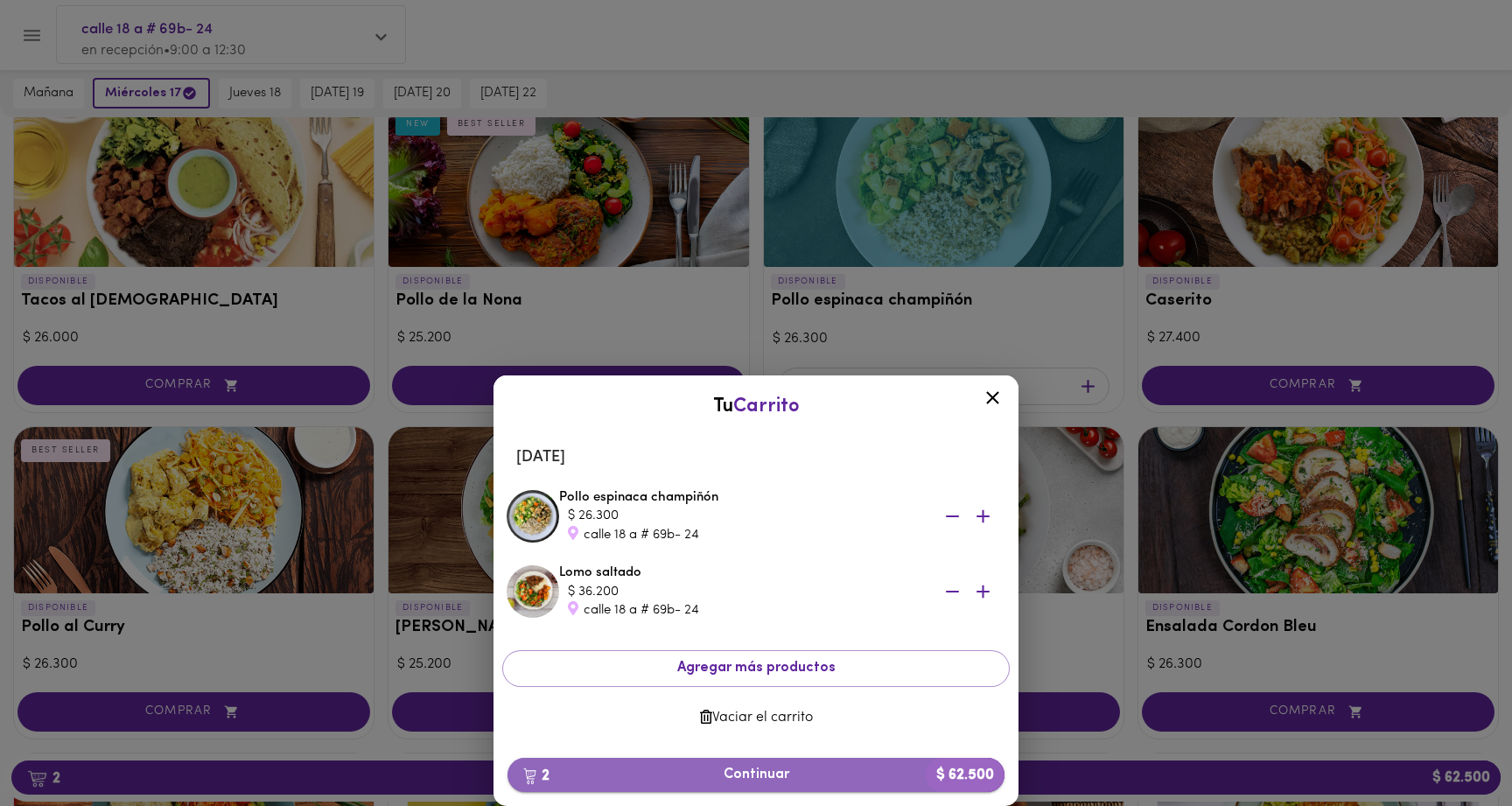
click at [806, 767] on span "2 Continuar $ 62.500" at bounding box center [756, 775] width 469 height 17
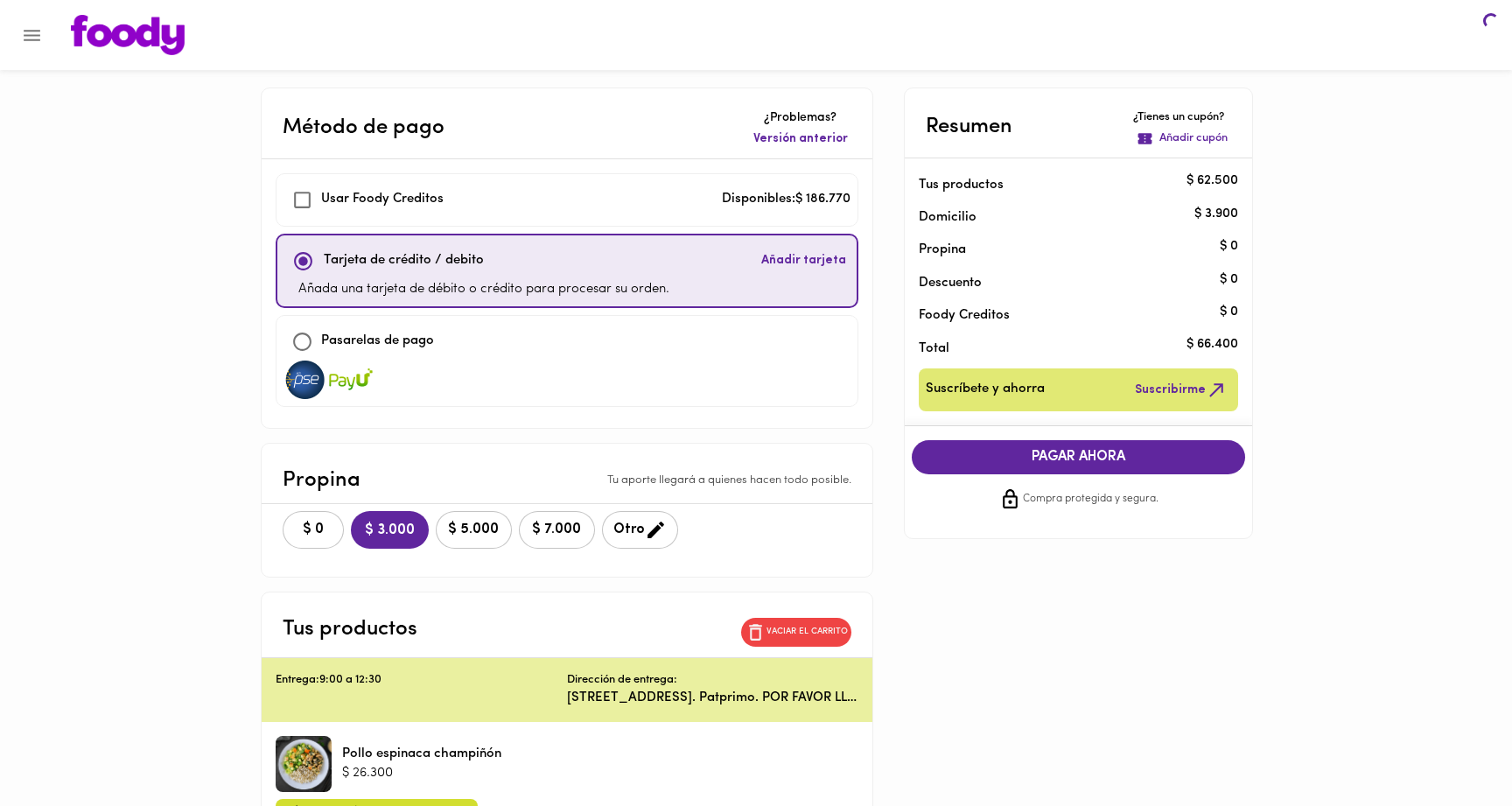
checkbox input "true"
click at [317, 523] on span "$ 0" at bounding box center [313, 530] width 39 height 17
click at [1089, 449] on span "COMPRAR AHORA" at bounding box center [1079, 457] width 299 height 16
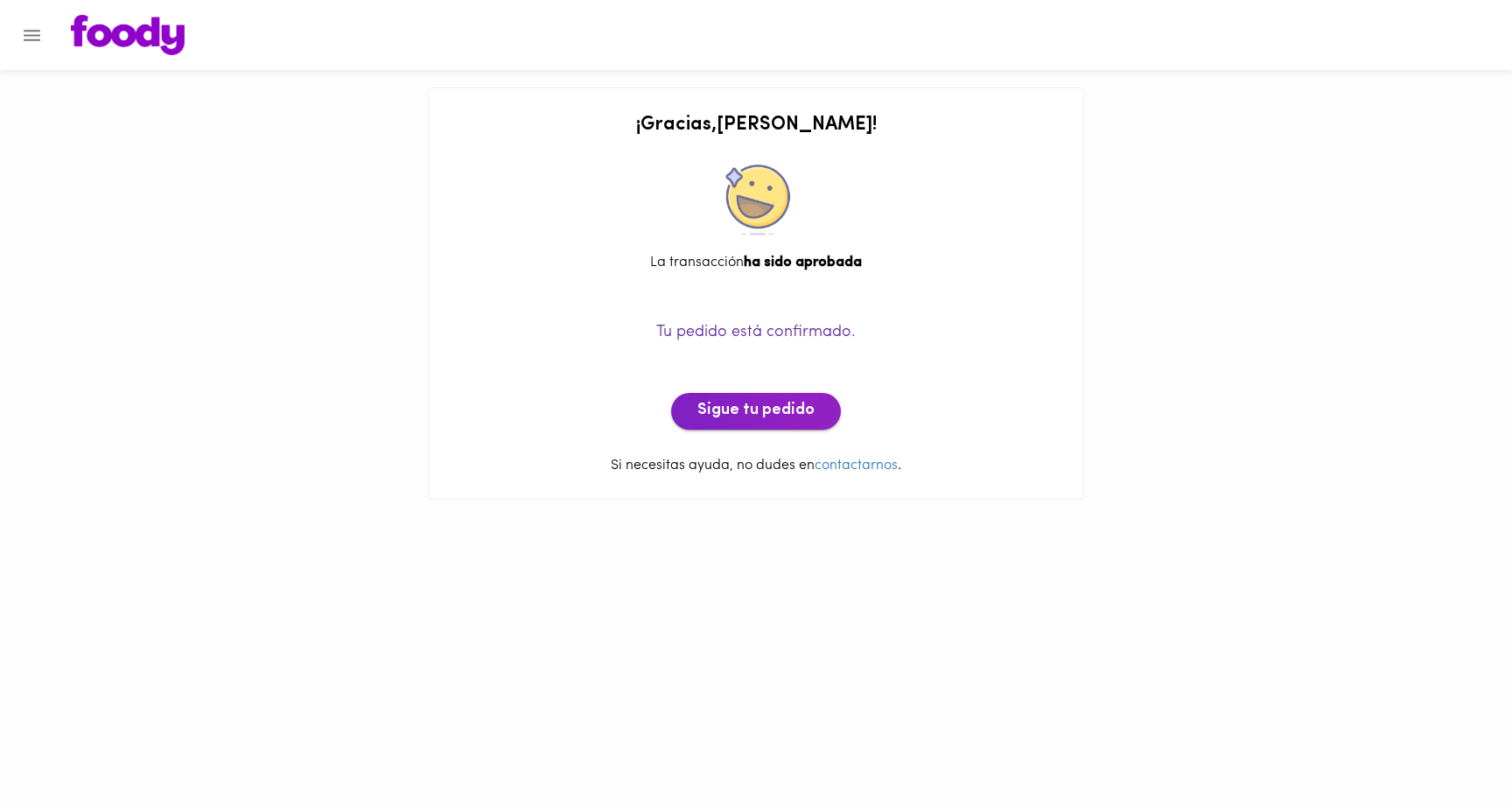
click at [785, 395] on button "Sigue tu pedido" at bounding box center [756, 411] width 170 height 37
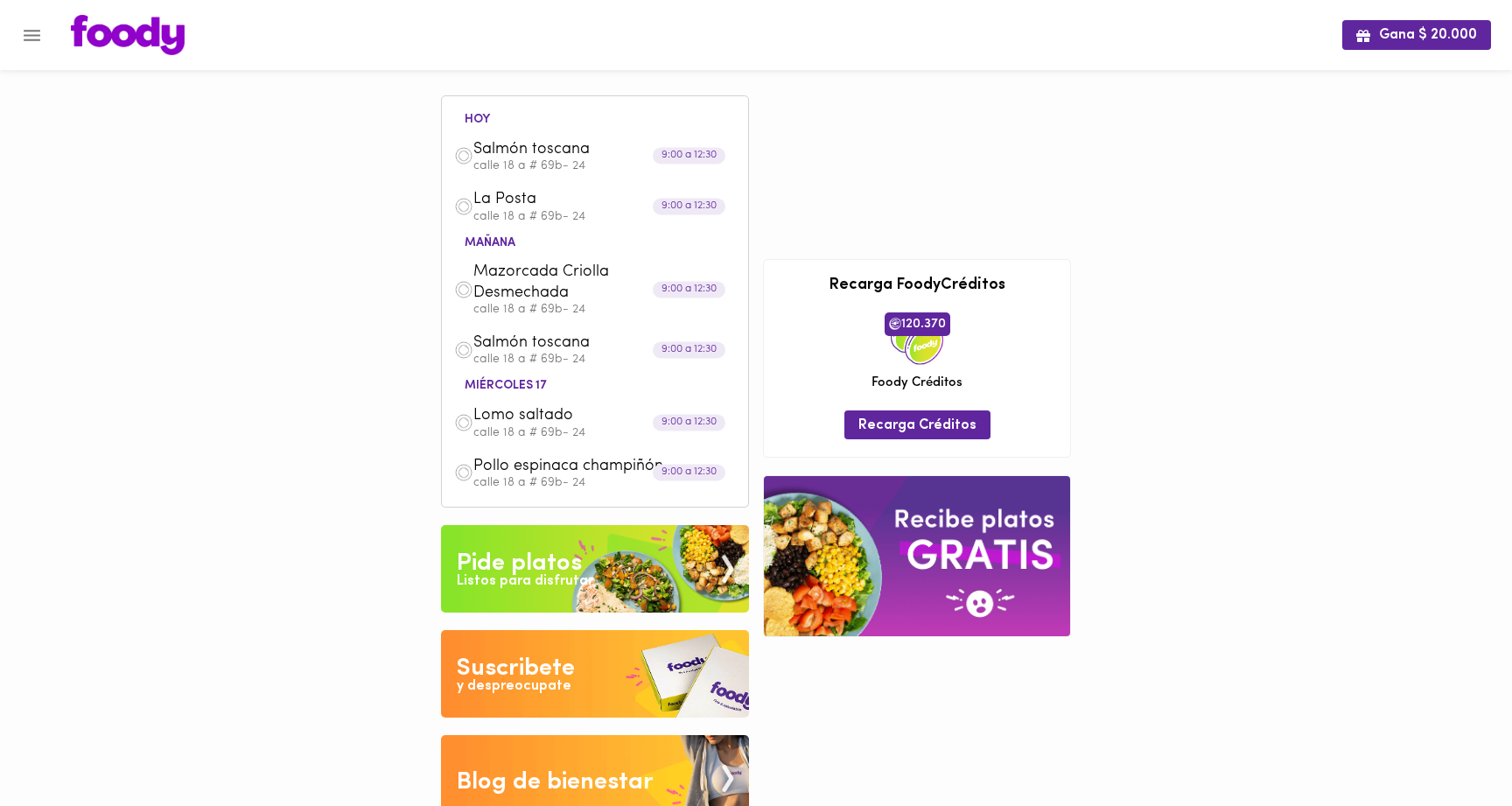
click at [565, 570] on div "Pide platos" at bounding box center [518, 564] width 125 height 35
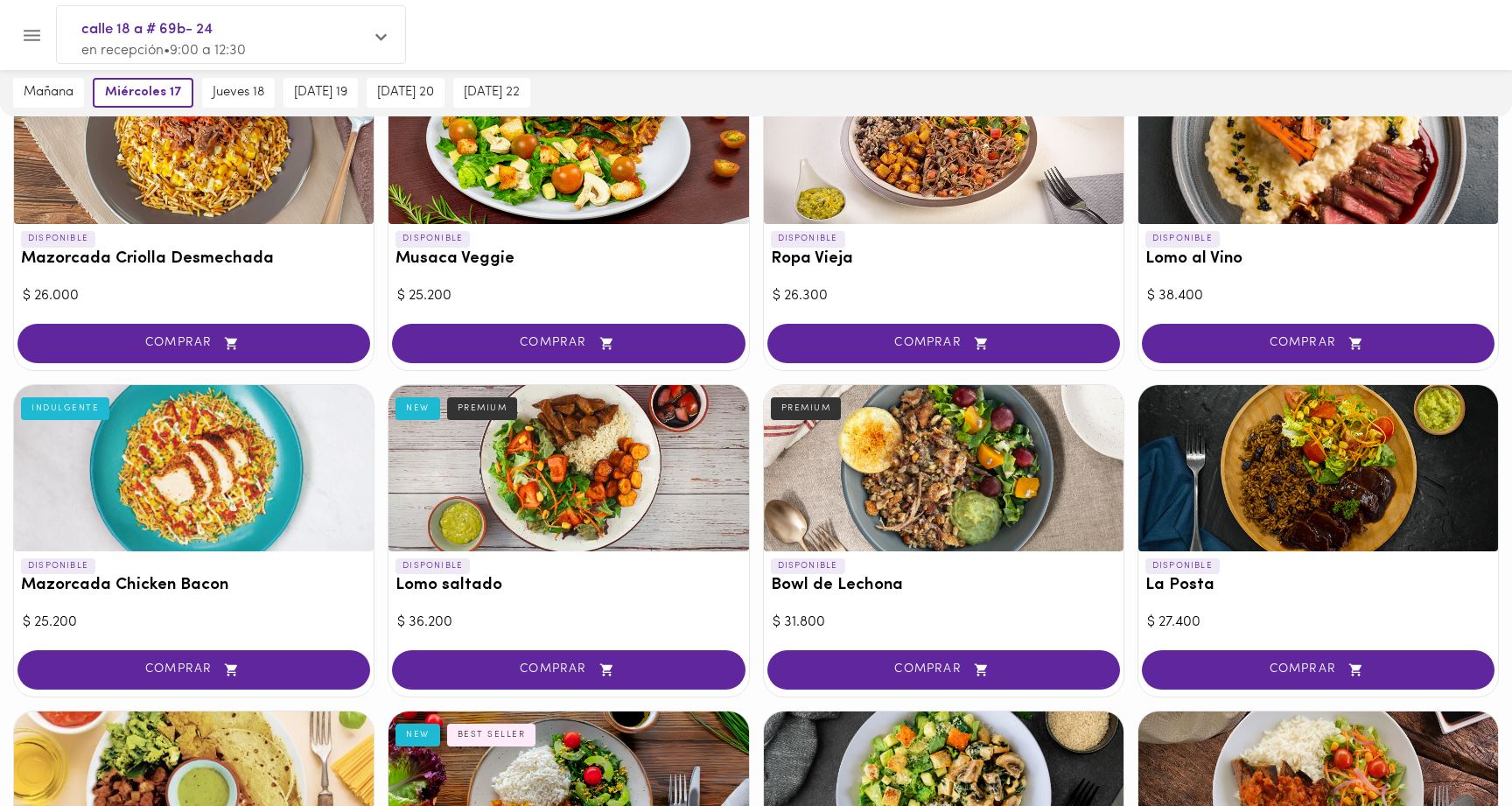
scroll to position [204, 0]
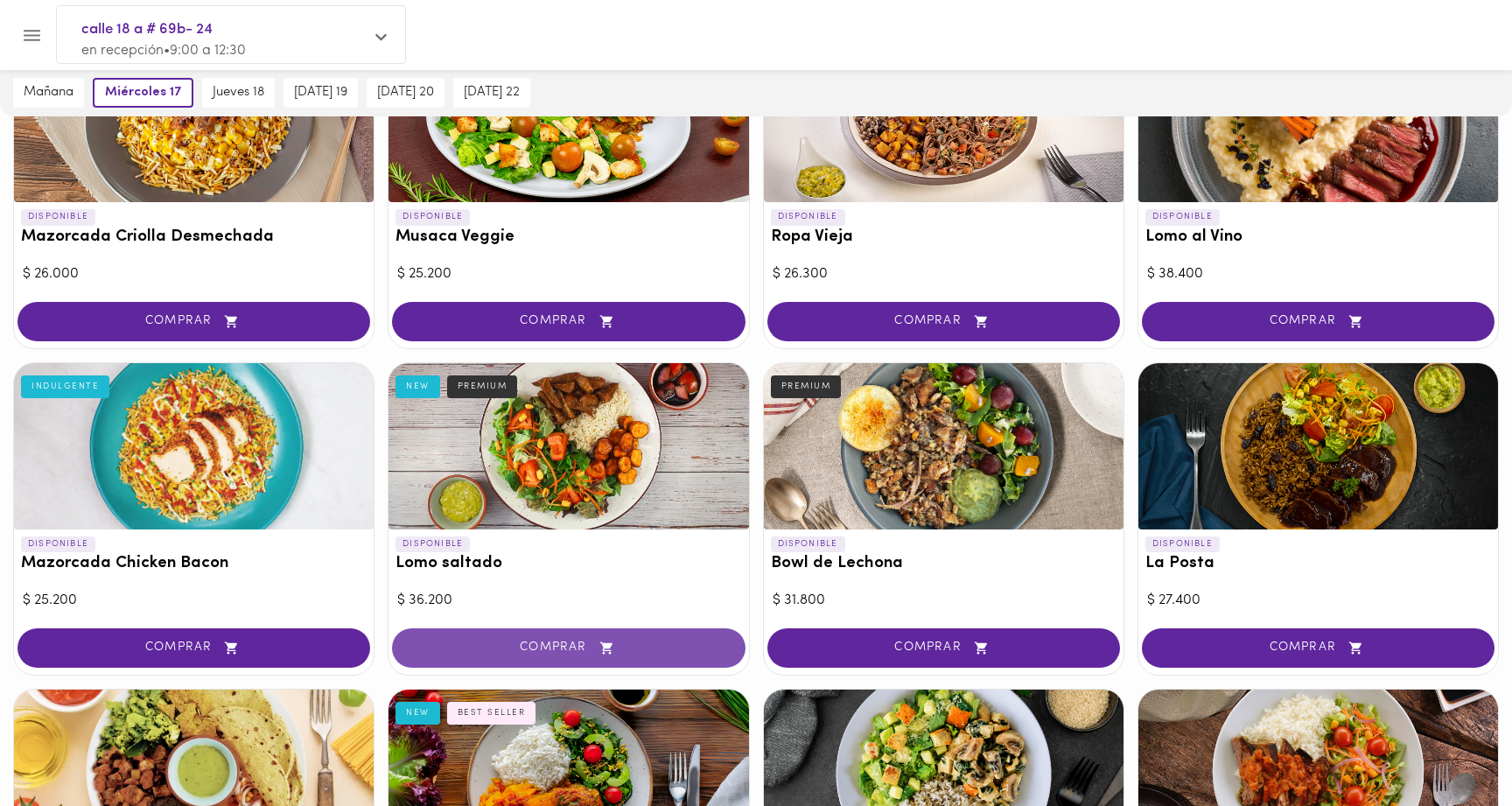
click at [550, 641] on span "COMPRAR" at bounding box center [568, 648] width 309 height 15
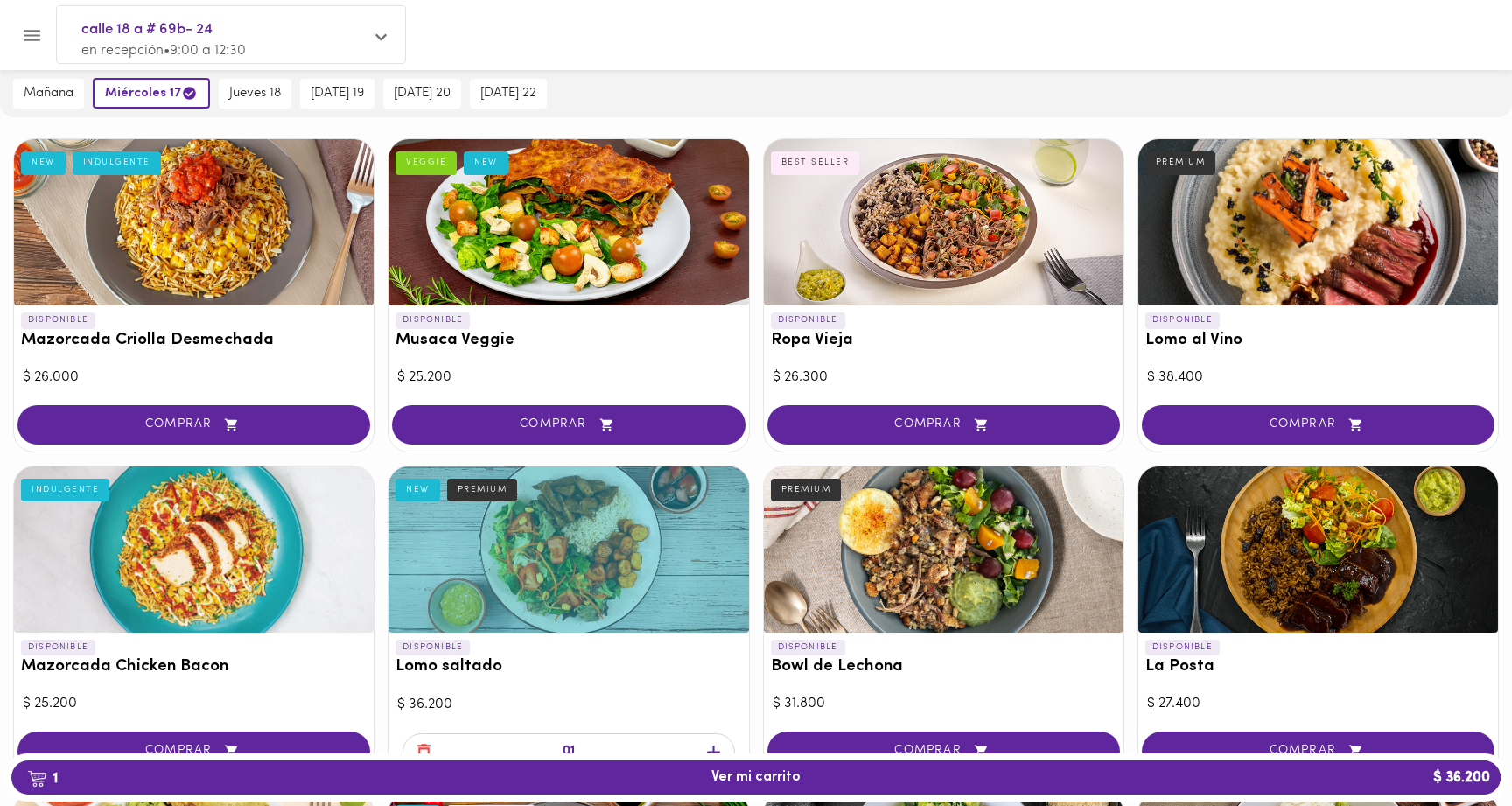
scroll to position [103, 0]
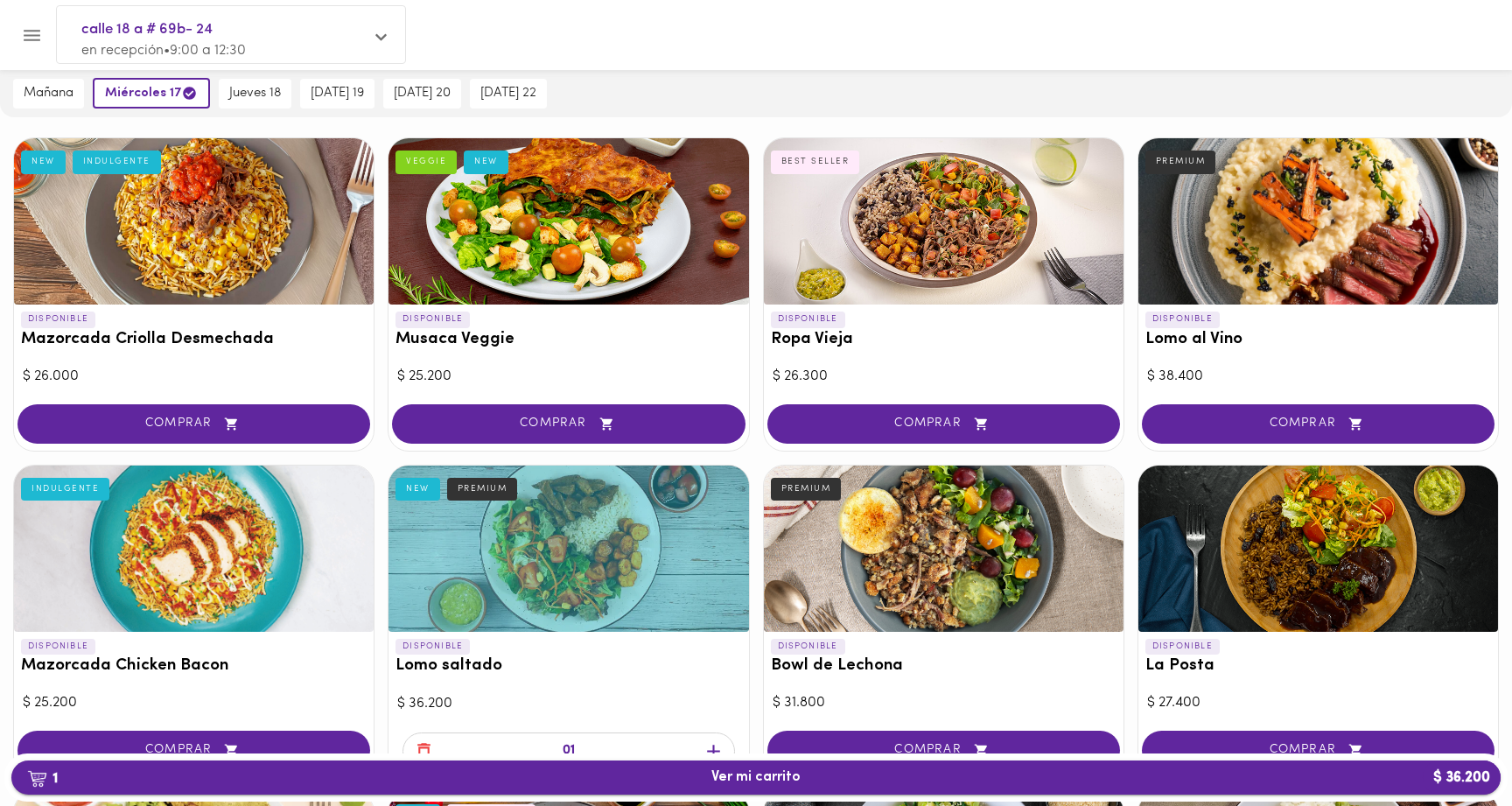
click at [704, 770] on span "1 Ver mi carrito $ 36.200" at bounding box center [756, 778] width 1461 height 17
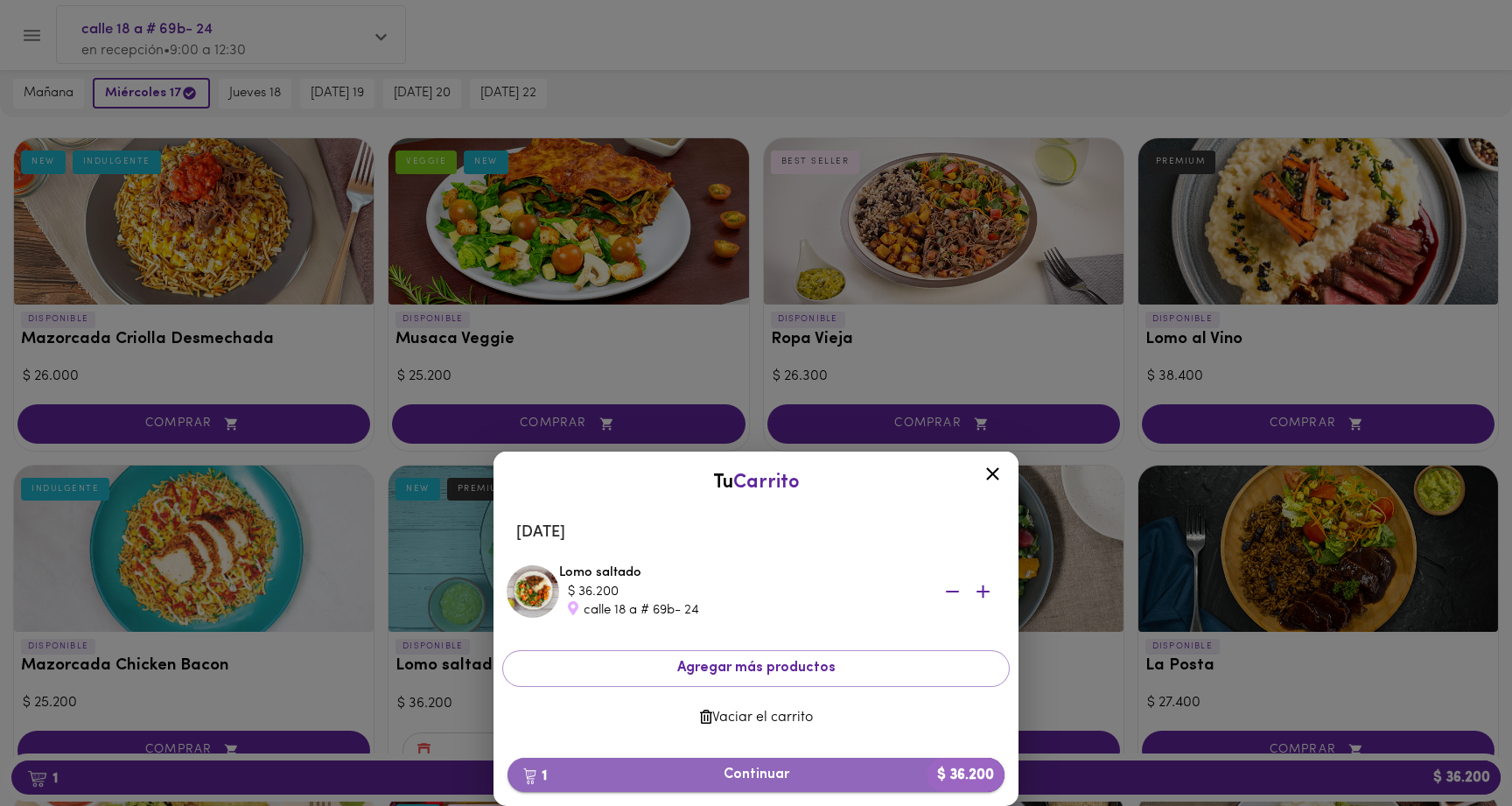
click at [782, 771] on span "1 Continuar $ 36.200" at bounding box center [756, 775] width 469 height 17
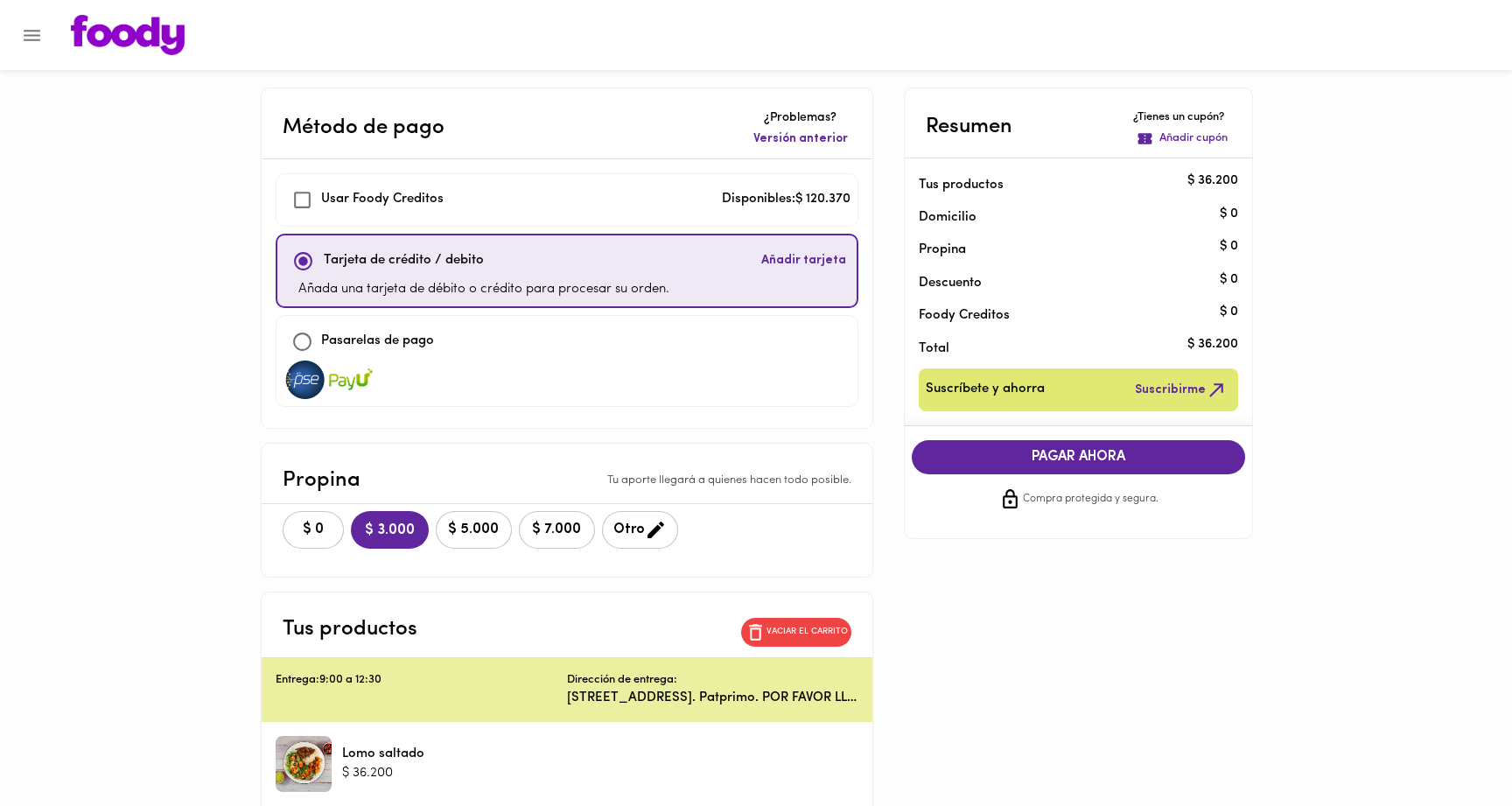
checkbox input "true"
click at [321, 524] on span "$ 0" at bounding box center [313, 530] width 39 height 17
click at [1108, 466] on button "COMPRAR AHORA" at bounding box center [1079, 457] width 334 height 34
